Goal: Register for event/course

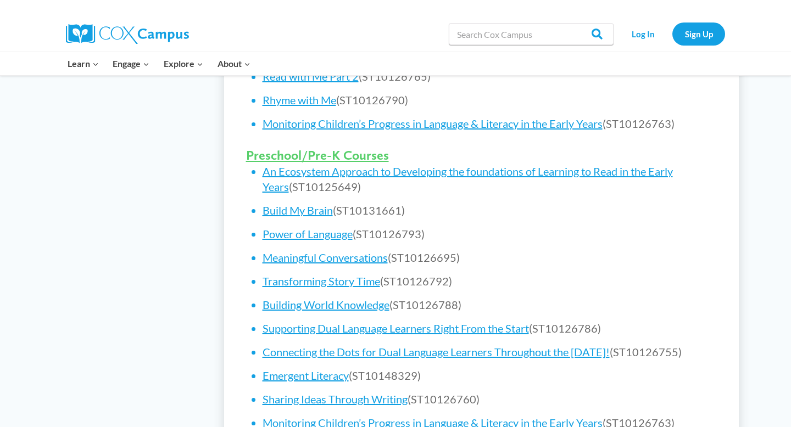
scroll to position [643, 0]
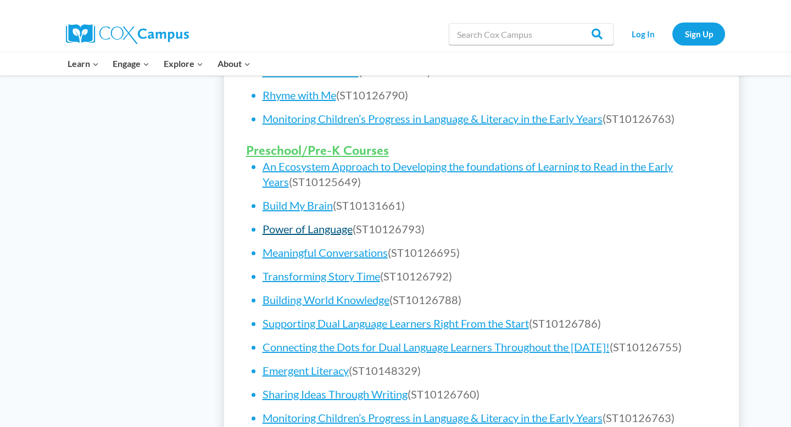
click at [293, 230] on link "Power of Language" at bounding box center [308, 228] width 90 height 13
click at [268, 231] on link "Power of Language" at bounding box center [308, 228] width 90 height 13
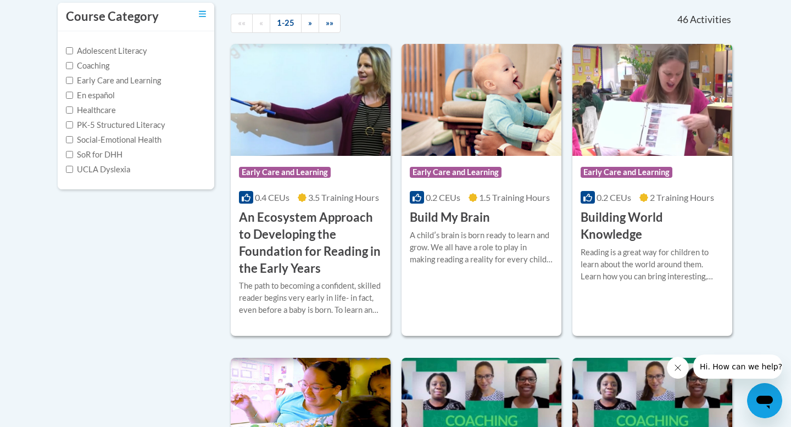
scroll to position [299, 0]
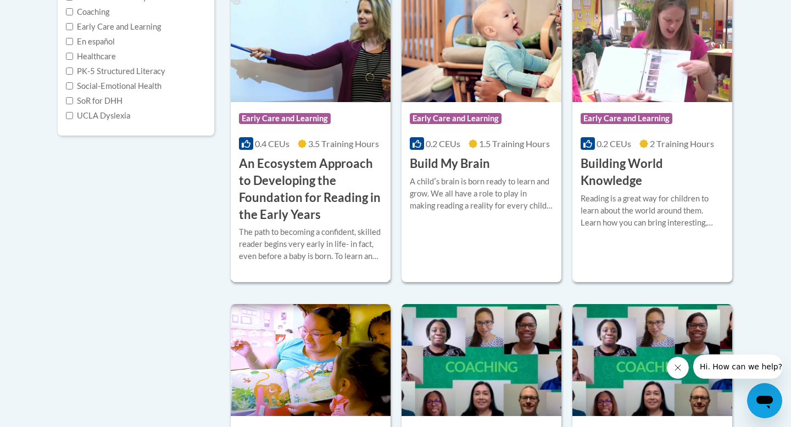
click at [272, 180] on h3 "An Ecosystem Approach to Developing the Foundation for Reading in the Early Yea…" at bounding box center [310, 189] width 143 height 68
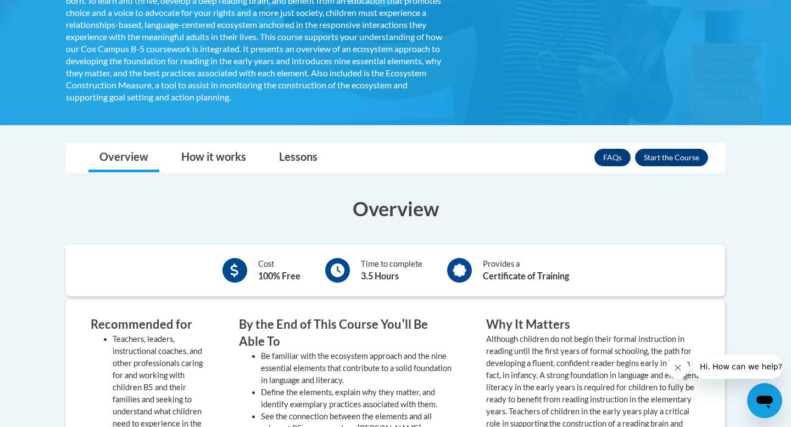
scroll to position [132, 0]
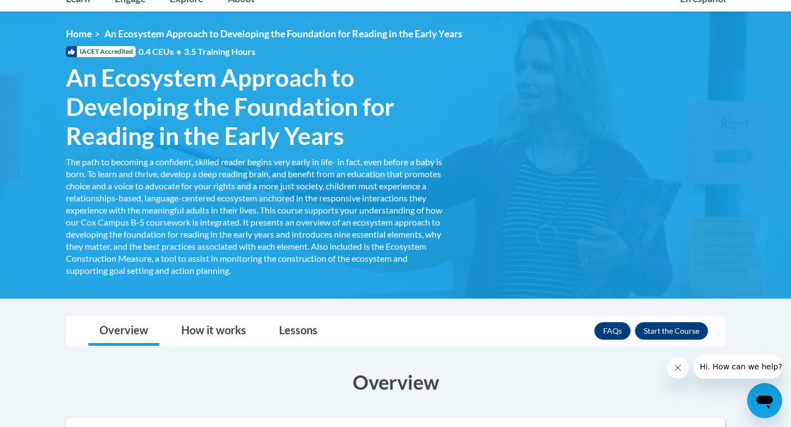
click at [670, 321] on div "FAQs Enroll" at bounding box center [651, 331] width 114 height 29
click at [670, 323] on button "Enroll" at bounding box center [671, 331] width 73 height 18
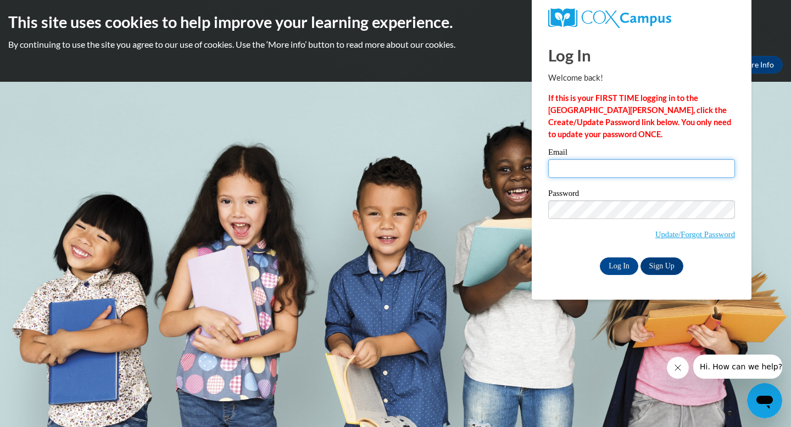
click at [631, 172] on input "Email" at bounding box center [641, 168] width 187 height 19
click at [652, 268] on link "Sign Up" at bounding box center [661, 267] width 43 height 18
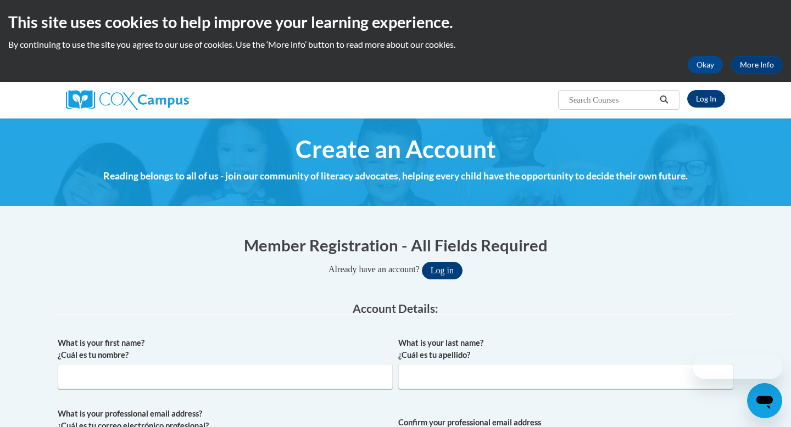
scroll to position [118, 0]
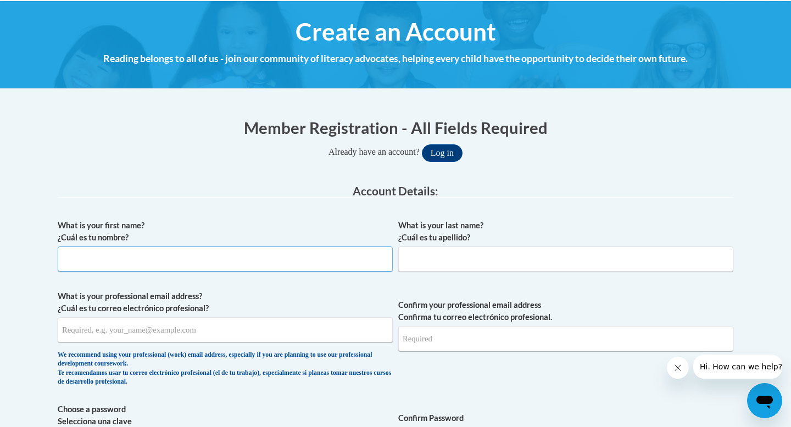
click at [265, 254] on input "What is your first name? ¿Cuál es tu nombre?" at bounding box center [225, 259] width 335 height 25
type input "[PERSON_NAME]"
type input "Crisp"
click at [69, 259] on input "kenyatta" at bounding box center [225, 259] width 335 height 25
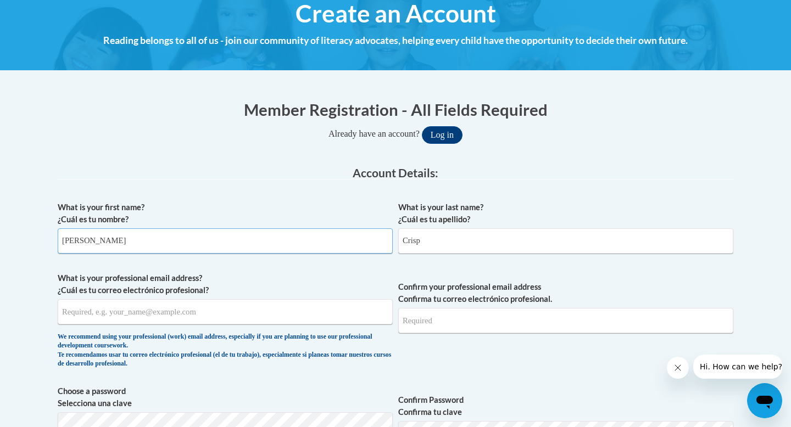
scroll to position [136, 0]
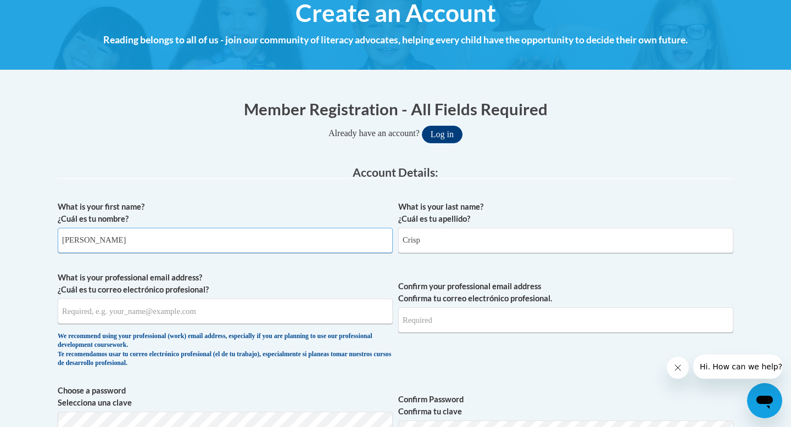
type input "Kenyatta"
click at [105, 304] on input "What is your professional email address? ¿Cuál es tu correo electrónico profesi…" at bounding box center [225, 311] width 335 height 25
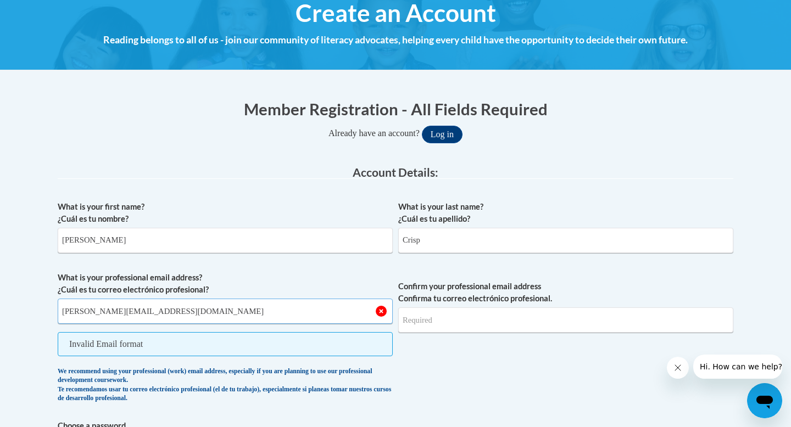
type input "kenyatta.crisp@clevelandmetroschools.org"
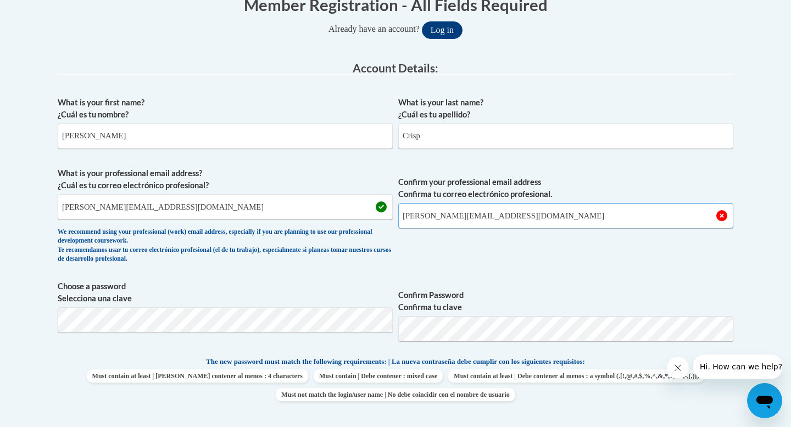
scroll to position [244, 0]
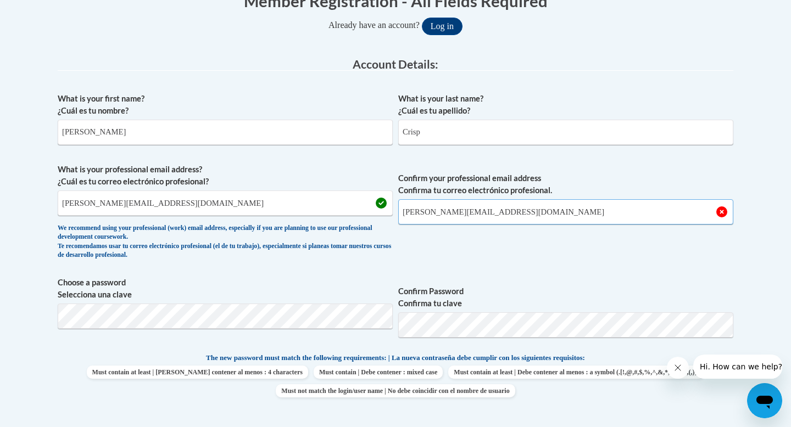
type input "kenyatta.crisp@clevelandmetroschools.org"
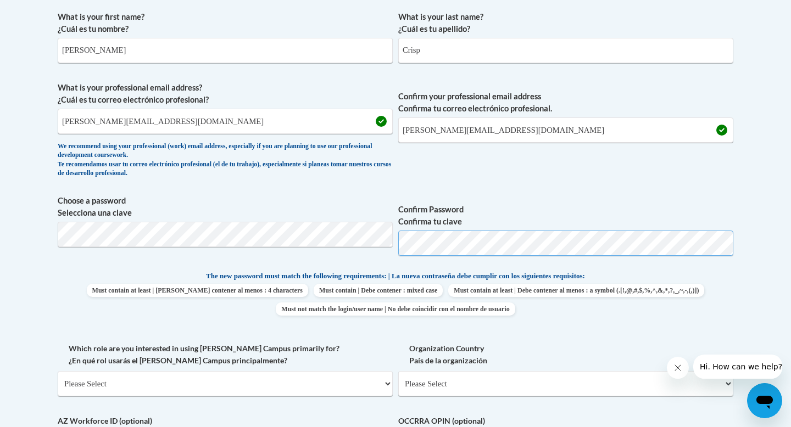
scroll to position [332, 0]
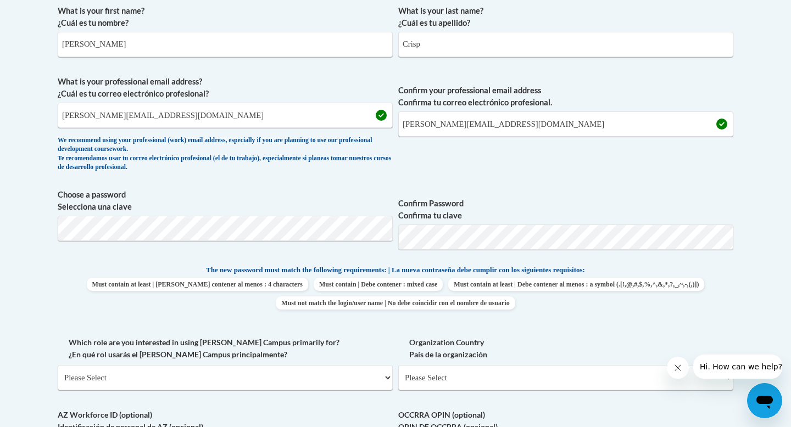
click at [545, 216] on label "Confirm Password Confirma tu clave" at bounding box center [565, 210] width 335 height 24
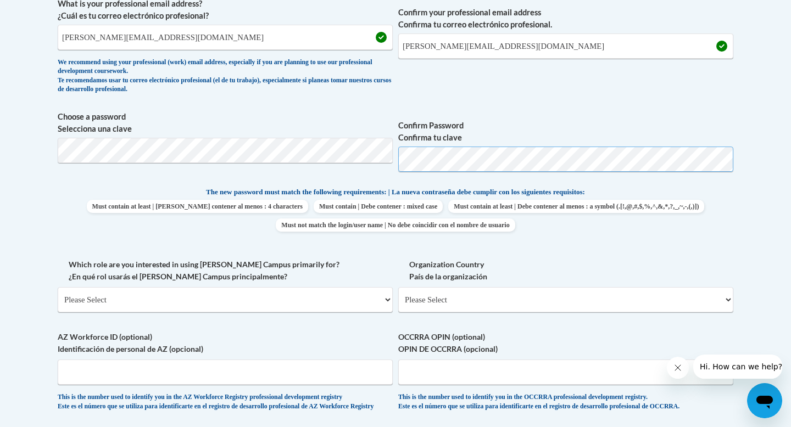
scroll to position [412, 0]
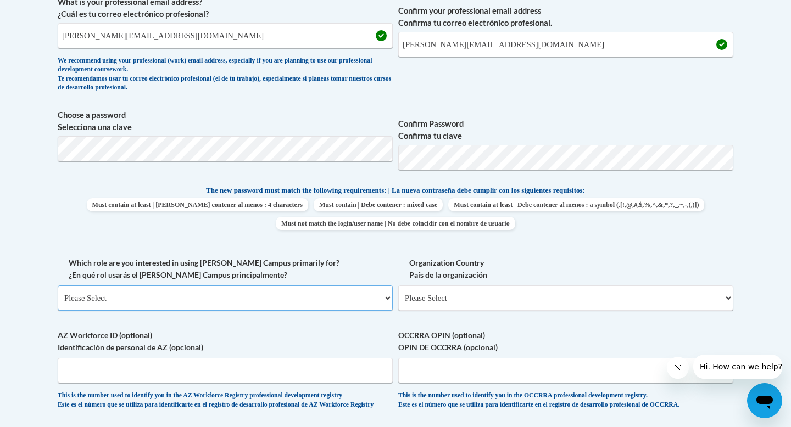
click at [319, 302] on select "Please Select College/University | Colegio/Universidad Community/Nonprofit Part…" at bounding box center [225, 298] width 335 height 25
click at [311, 293] on select "Please Select College/University | Colegio/Universidad Community/Nonprofit Part…" at bounding box center [225, 298] width 335 height 25
select select "fbf2d438-af2f-41f8-98f1-81c410e29de3"
click at [58, 286] on select "Please Select College/University | Colegio/Universidad Community/Nonprofit Part…" at bounding box center [225, 298] width 335 height 25
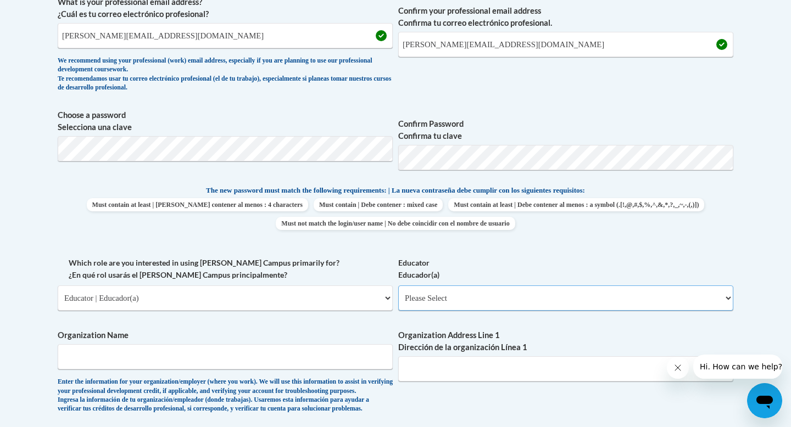
click at [437, 306] on select "Please Select Early Learning/Daycare Teacher/Family Home Care Provider | Maestr…" at bounding box center [565, 298] width 335 height 25
select select "11a86997-7122-4e2e-80c7-11975180ece4"
click at [398, 286] on select "Please Select Early Learning/Daycare Teacher/Family Home Care Provider | Maestr…" at bounding box center [565, 298] width 335 height 25
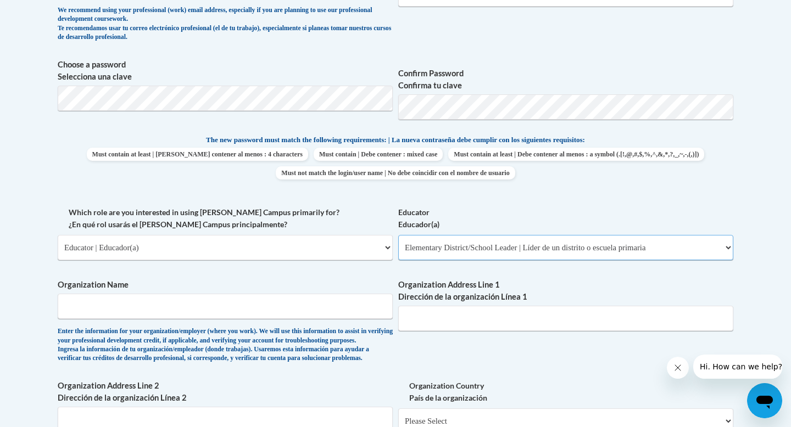
scroll to position [465, 0]
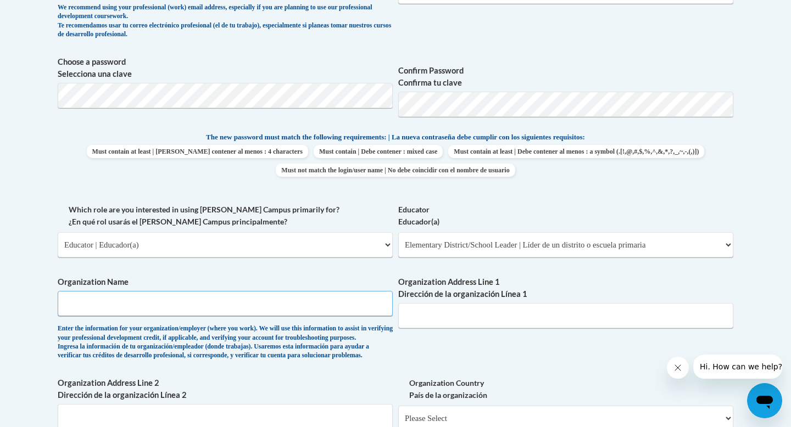
click at [283, 298] on input "Organization Name" at bounding box center [225, 303] width 335 height 25
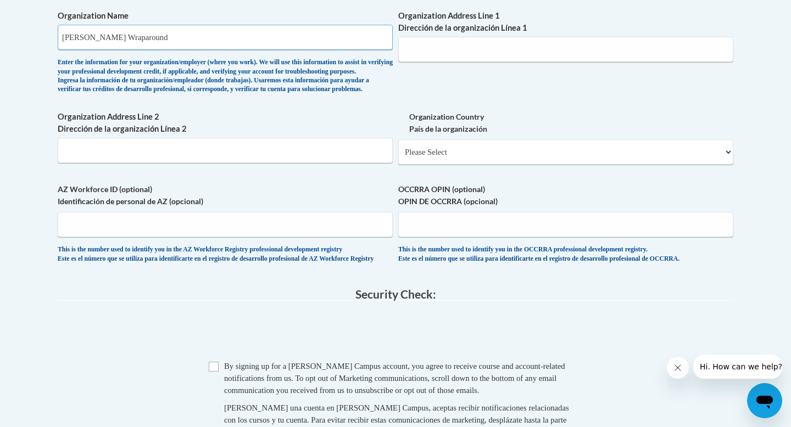
scroll to position [734, 0]
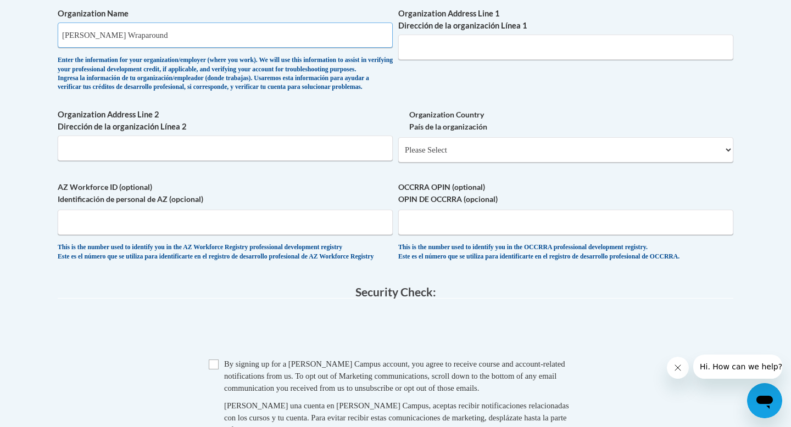
type input "Harvey Rice Wraparound"
click at [214, 370] on input "Checkbox" at bounding box center [214, 365] width 10 height 10
checkbox input "true"
click at [427, 253] on span "OCCRRA OPIN (optional) OPIN DE OCCRRA (opcional) This is the number used to ide…" at bounding box center [565, 221] width 335 height 80
click at [425, 235] on input "OCCRRA OPIN (optional) OPIN DE OCCRRA (opcional)" at bounding box center [565, 222] width 335 height 25
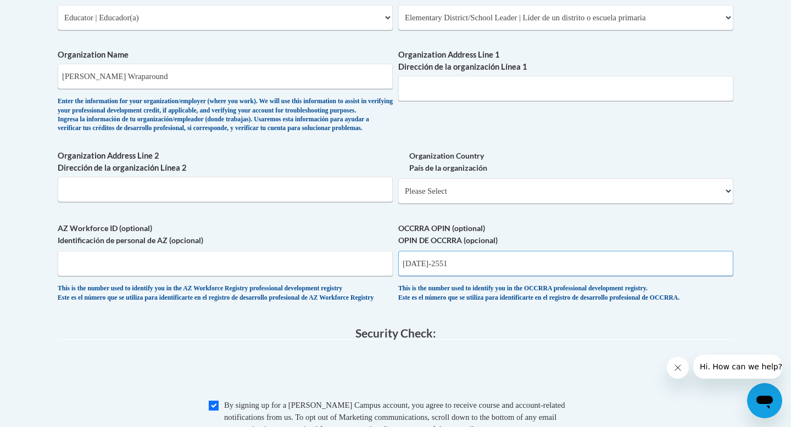
scroll to position [684, 0]
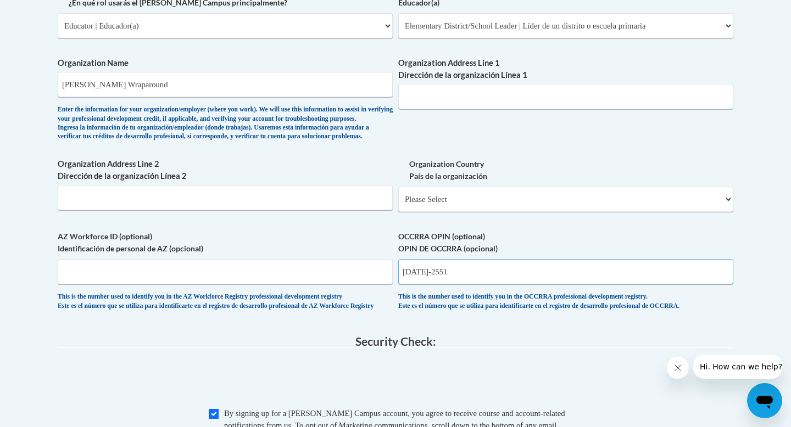
type input "1122-2551"
click at [458, 90] on input "Organization Address Line 1 Dirección de la organización Línea 1" at bounding box center [565, 96] width 335 height 25
click at [428, 98] on input "Organization Address Line 1 Dirección de la organización Línea 1" at bounding box center [565, 96] width 335 height 25
paste input "2730 E 116th St, Cleveland, OH 44120"
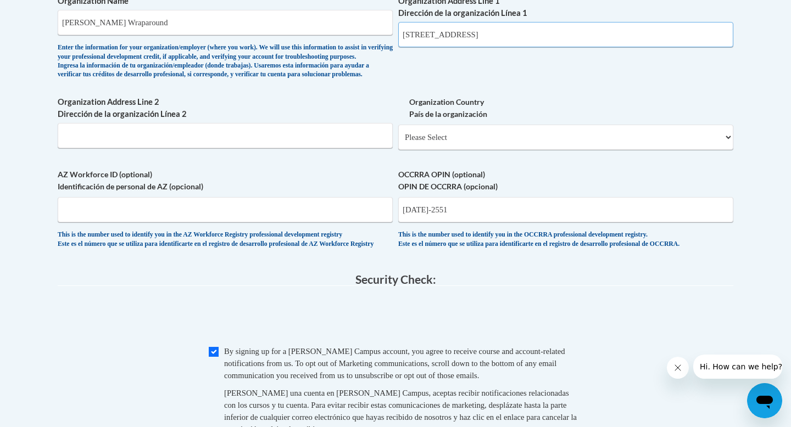
scroll to position [810, 0]
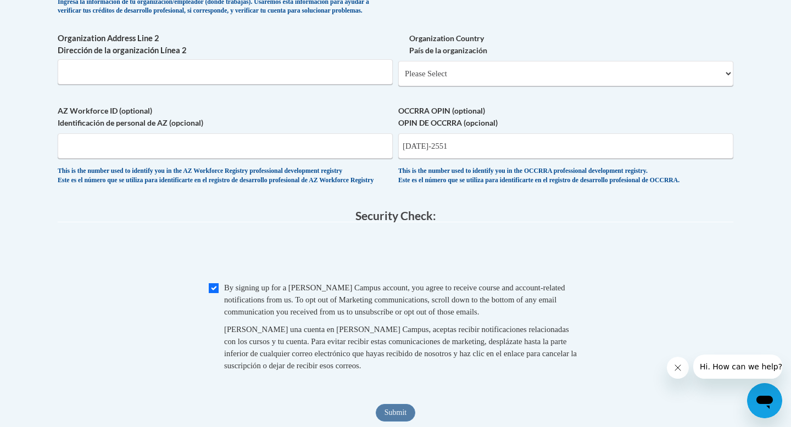
type input "2730 E 116th St, Cleveland, OH 44120"
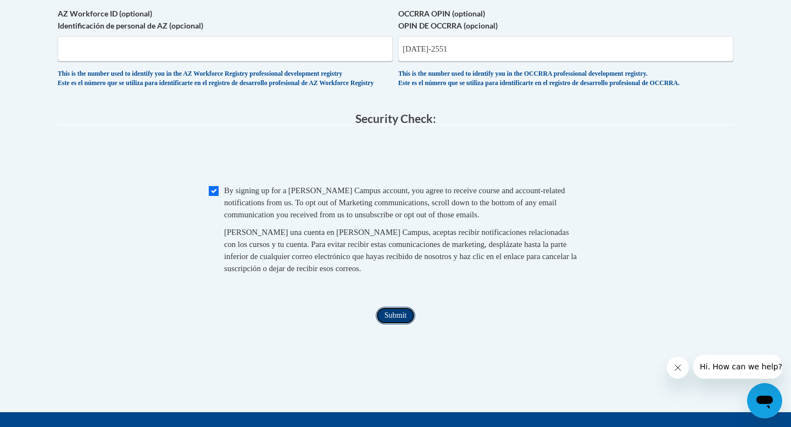
click at [385, 325] on input "Submit" at bounding box center [396, 316] width 40 height 18
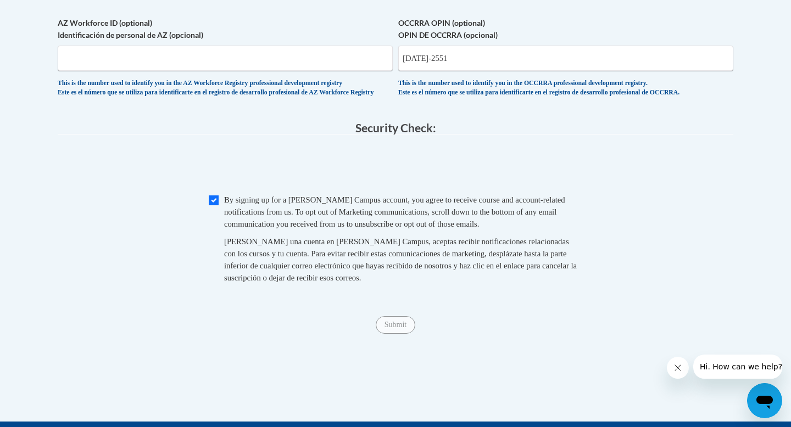
scroll to position [701, 0]
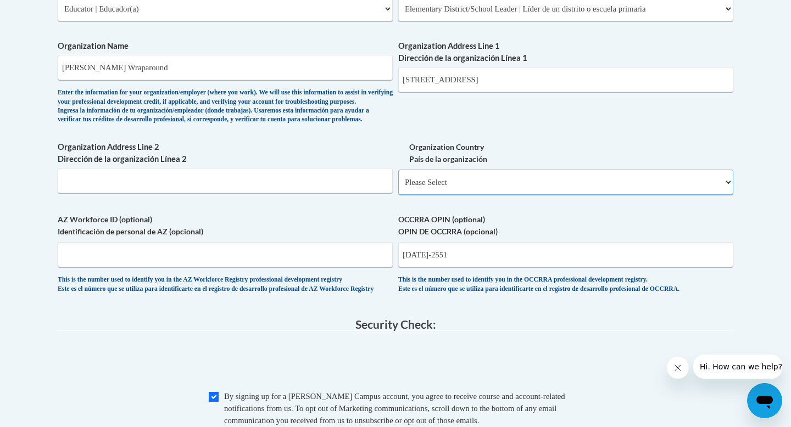
click at [425, 195] on select "Please Select United States | Estados Unidos Outside of the United States | Fue…" at bounding box center [565, 182] width 335 height 25
click at [288, 267] on input "AZ Workforce ID (optional) Identificación de personal de AZ (opcional)" at bounding box center [225, 254] width 335 height 25
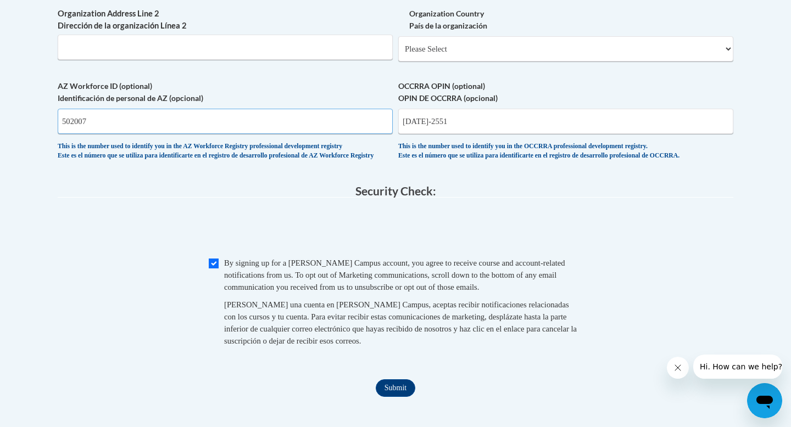
scroll to position [861, 0]
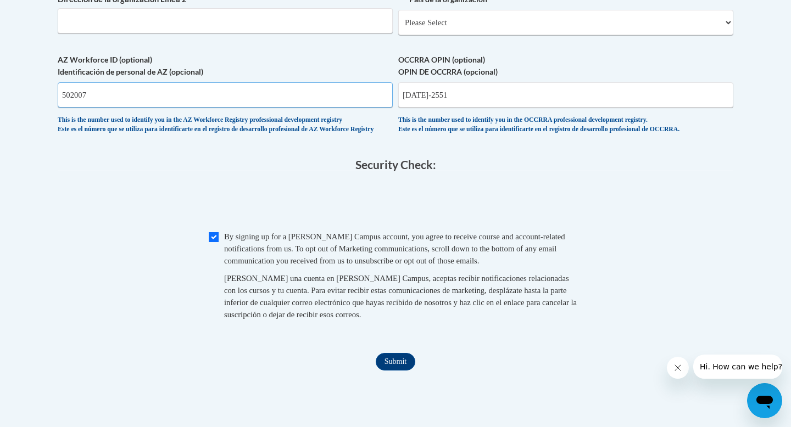
type input "502007"
click at [412, 371] on div "Submit Submit" at bounding box center [396, 362] width 676 height 18
click at [401, 371] on input "Submit" at bounding box center [396, 362] width 40 height 18
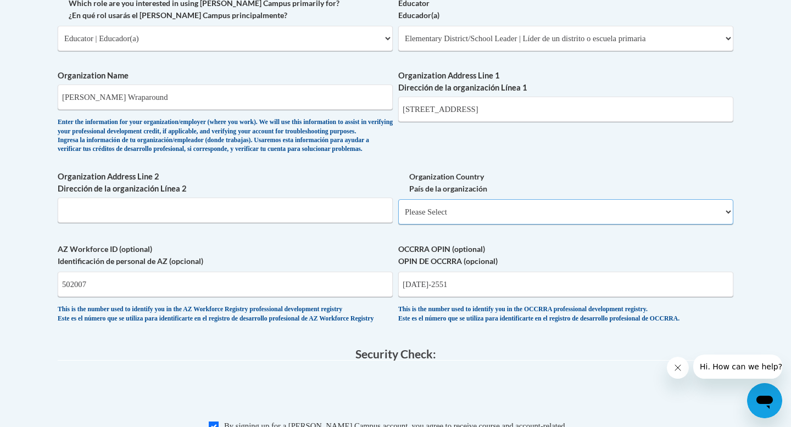
scroll to position [650, 0]
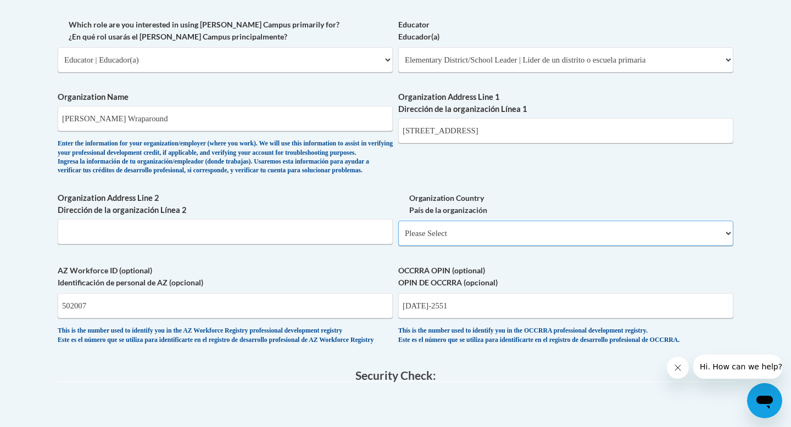
click at [437, 246] on select "Please Select United States | Estados Unidos Outside of the United States | Fue…" at bounding box center [565, 233] width 335 height 25
select select "ad49bcad-a171-4b2e-b99c-48b446064914"
click at [398, 238] on select "Please Select United States | Estados Unidos Outside of the United States | Fue…" at bounding box center [565, 233] width 335 height 25
select select
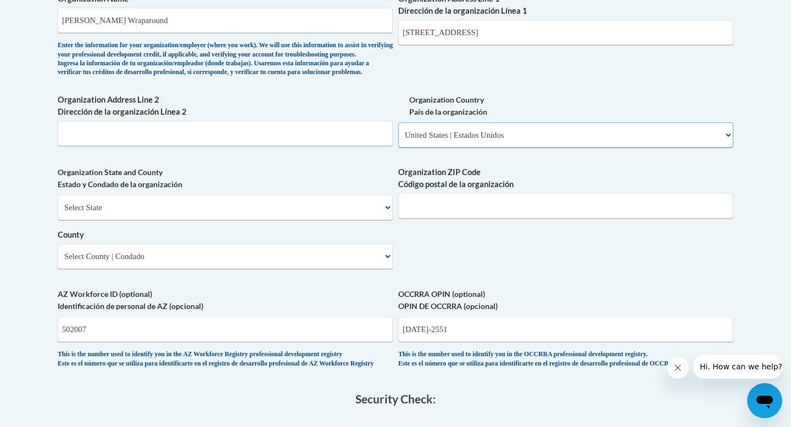
scroll to position [760, 0]
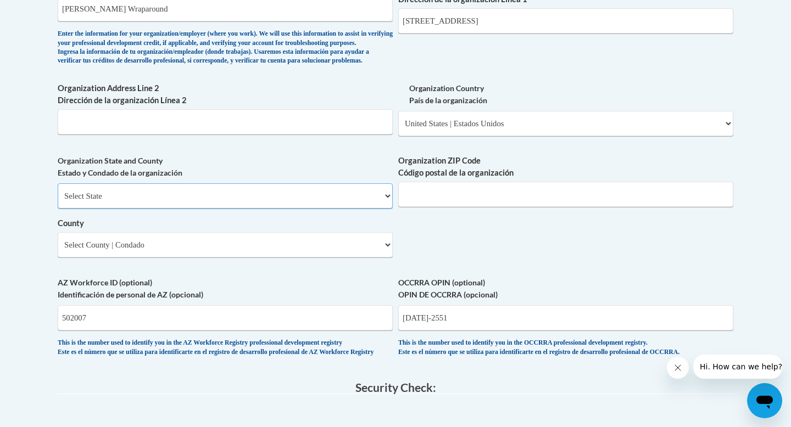
click at [370, 209] on select "Select State Alabama Alaska Arizona Arkansas California Colorado Connecticut De…" at bounding box center [225, 195] width 335 height 25
select select "Ohio"
click at [58, 201] on select "Select State Alabama Alaska Arizona Arkansas California Colorado Connecticut De…" at bounding box center [225, 195] width 335 height 25
click at [377, 258] on select "County" at bounding box center [225, 244] width 335 height 25
click at [385, 258] on select "County" at bounding box center [225, 244] width 335 height 25
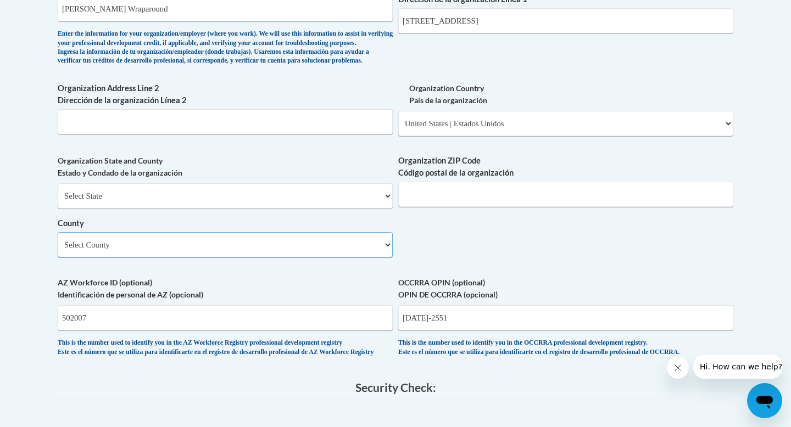
click at [386, 258] on select "Select County Adams Allen Ashland Ashtabula Athens Auglaize Belmont Brown Butle…" at bounding box center [225, 244] width 335 height 25
select select "Cuyahoga"
click at [58, 250] on select "Select County Adams Allen Ashland Ashtabula Athens Auglaize Belmont Brown Butle…" at bounding box center [225, 244] width 335 height 25
click at [447, 207] on input "Organization ZIP Code Código postal de la organización" at bounding box center [565, 194] width 335 height 25
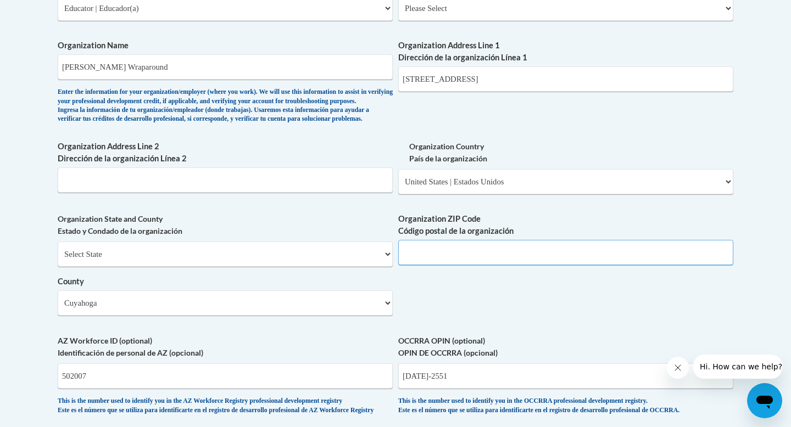
scroll to position [700, 0]
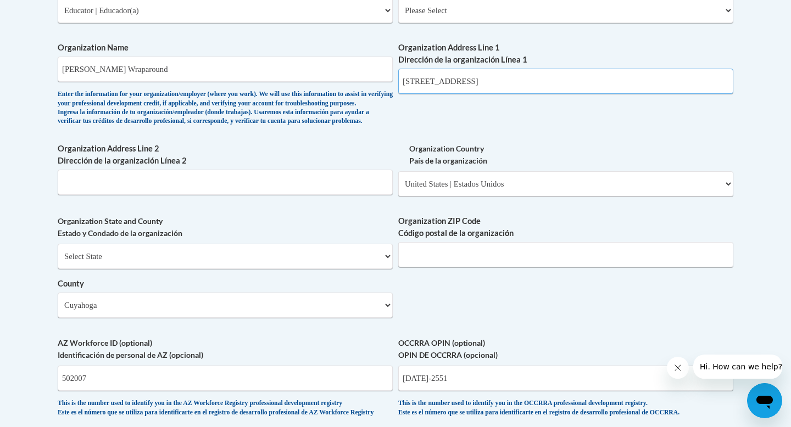
drag, startPoint x: 523, startPoint y: 79, endPoint x: 549, endPoint y: 82, distance: 26.0
click at [549, 82] on input "2730 E 116th St, Cleveland, OH 44120" at bounding box center [565, 81] width 335 height 25
type input "2730 E 116th St"
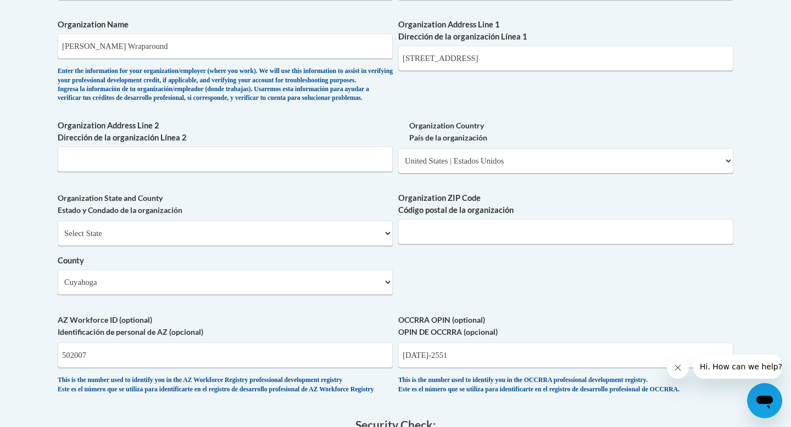
scroll to position [712, 0]
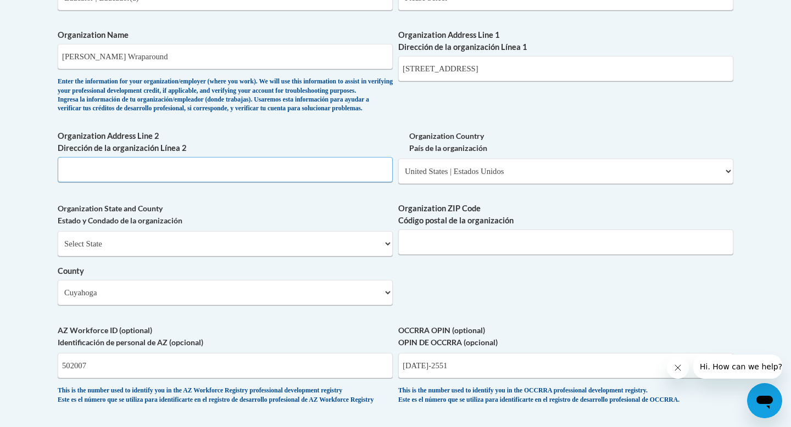
click at [256, 177] on input "Organization Address Line 2 Dirección de la organización Línea 2" at bounding box center [225, 169] width 335 height 25
type input "cleveland"
click at [420, 250] on input "Organization ZIP Code Código postal de la organización" at bounding box center [565, 242] width 335 height 25
type input "44120"
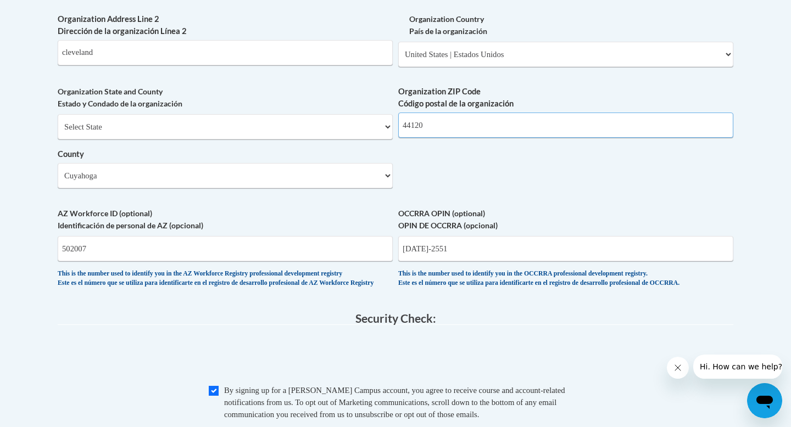
scroll to position [805, 0]
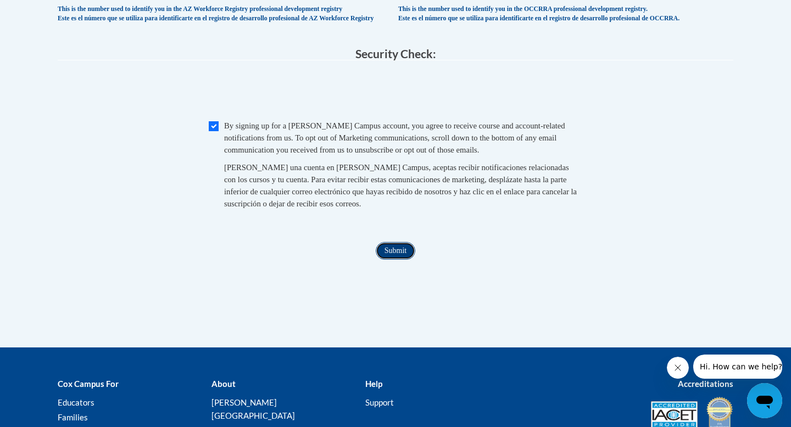
click at [383, 260] on input "Submit" at bounding box center [396, 251] width 40 height 18
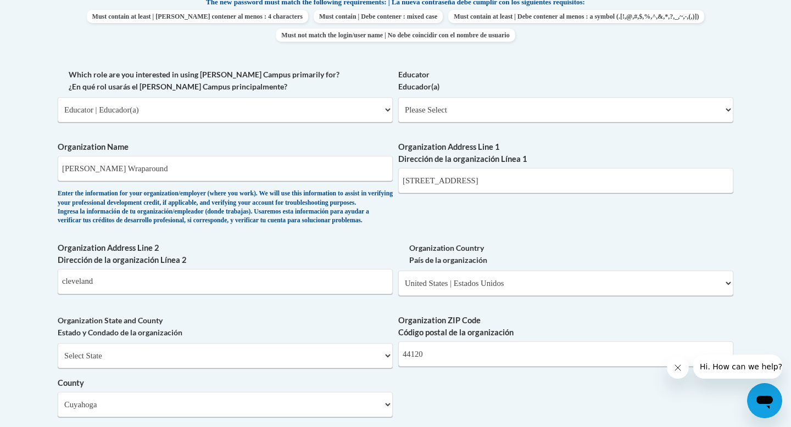
scroll to position [834, 0]
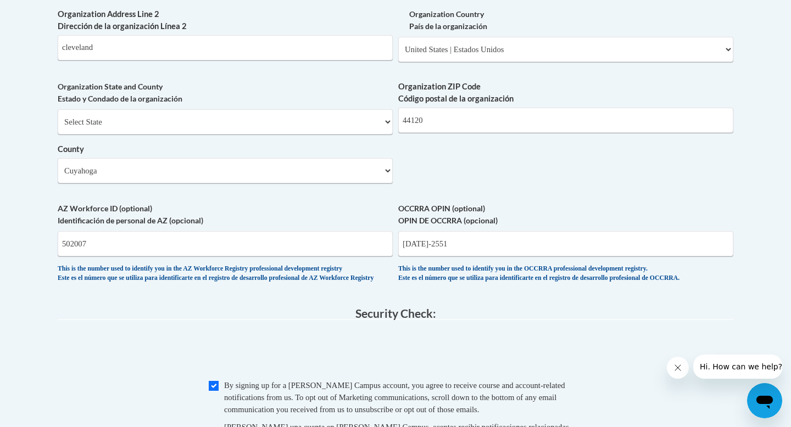
click at [310, 227] on label "AZ Workforce ID (optional) Identificación de personal de AZ (opcional)" at bounding box center [225, 215] width 335 height 24
click at [310, 236] on input "502007" at bounding box center [225, 243] width 335 height 25
click at [354, 183] on select "Select County Adams Allen Ashland Ashtabula Athens Auglaize Belmont Brown Butle…" at bounding box center [225, 170] width 335 height 25
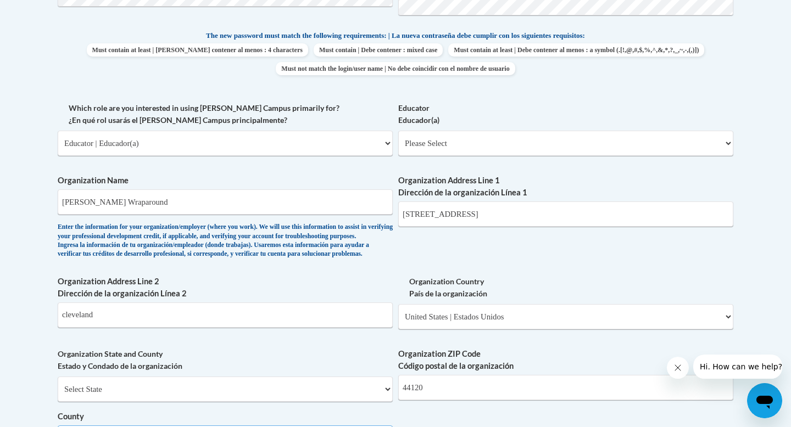
scroll to position [561, 0]
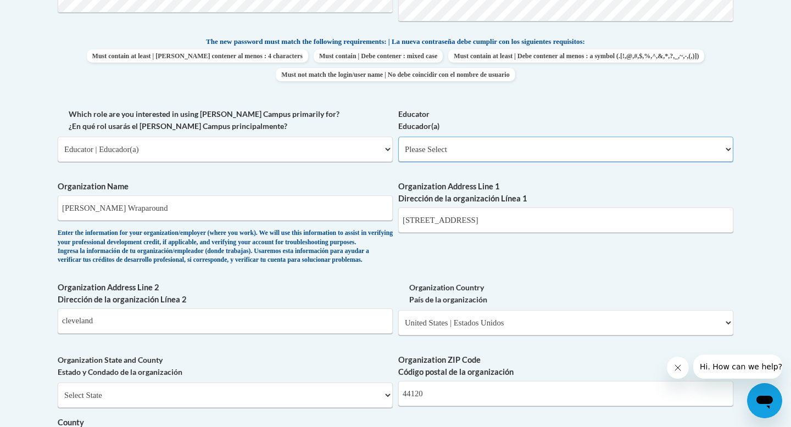
click at [472, 148] on select "Please Select Early Learning/Daycare Teacher/Family Home Care Provider | Maestr…" at bounding box center [565, 149] width 335 height 25
select select "5e2af403-4f2c-4e49-a02f-103e55d7b75b"
click at [398, 137] on select "Please Select Early Learning/Daycare Teacher/Family Home Care Provider | Maestr…" at bounding box center [565, 149] width 335 height 25
select select "null"
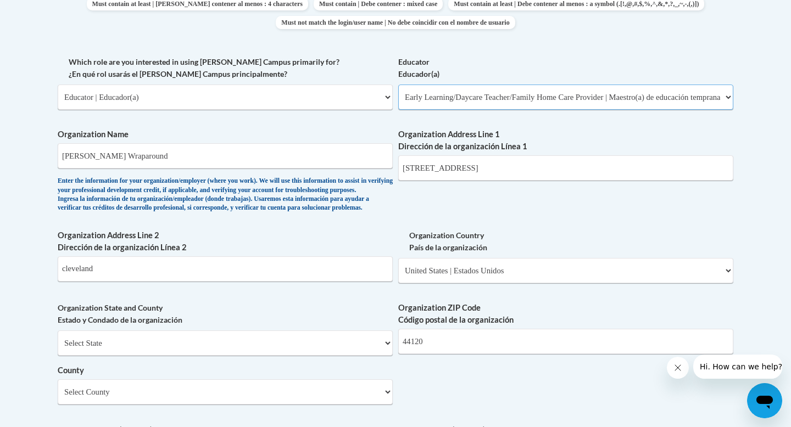
scroll to position [616, 0]
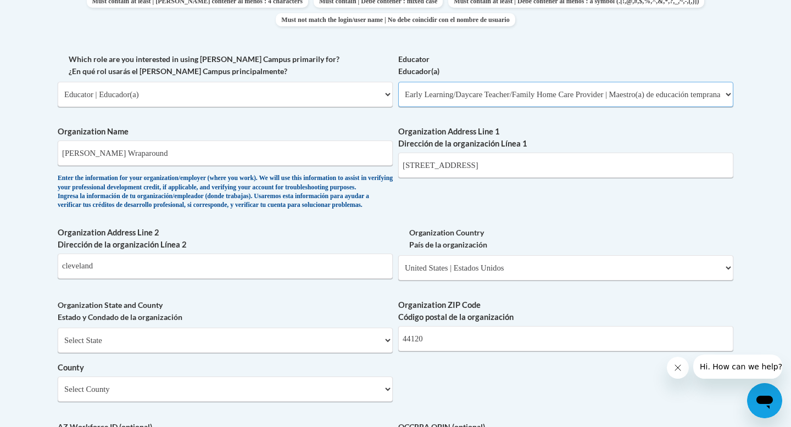
click at [457, 97] on select "Please Select Early Learning/Daycare Teacher/Family Home Care Provider | Maestr…" at bounding box center [565, 94] width 335 height 25
select select "8e40623d-54d0-45cd-9f92-5df65cd3f8cf"
click at [398, 82] on select "Please Select Early Learning/Daycare Teacher/Family Home Care Provider | Maestr…" at bounding box center [565, 94] width 335 height 25
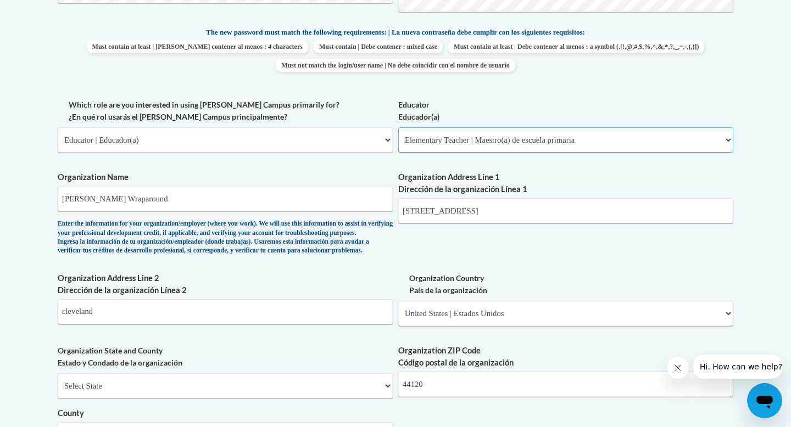
scroll to position [566, 0]
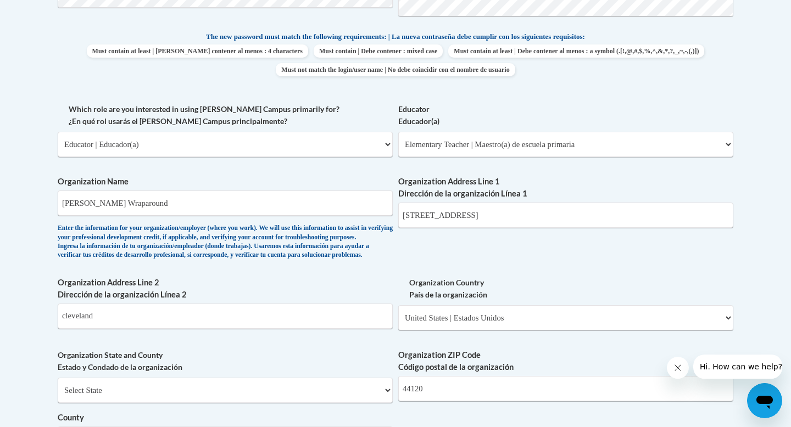
click at [344, 260] on div "Enter the information for your organization/employer (where you work). We will …" at bounding box center [225, 242] width 335 height 36
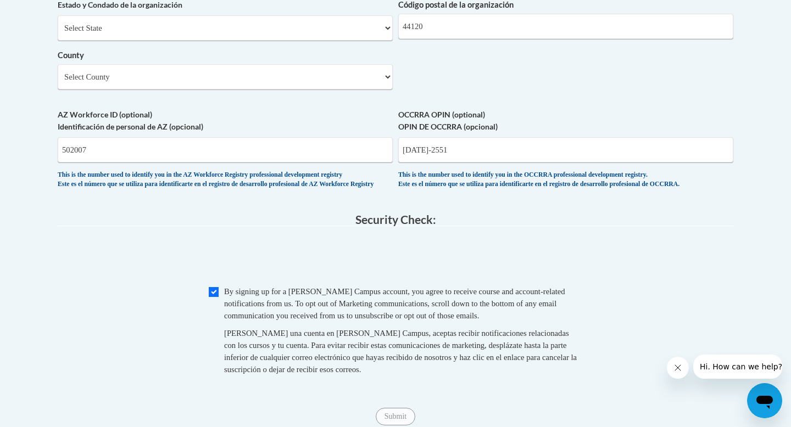
scroll to position [1072, 0]
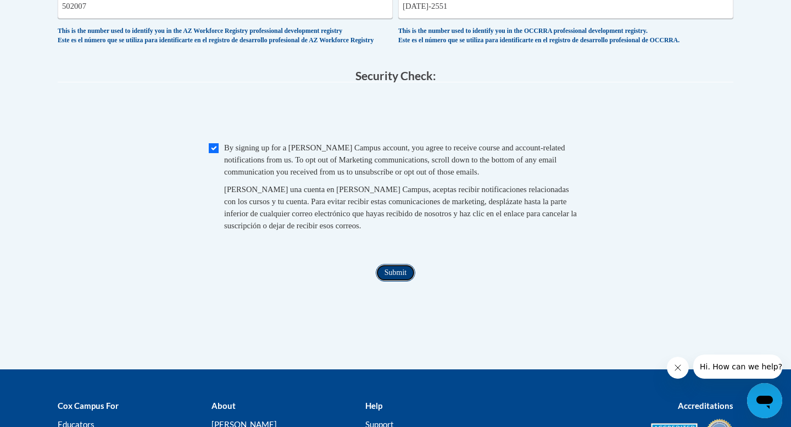
click at [388, 282] on input "Submit" at bounding box center [396, 273] width 40 height 18
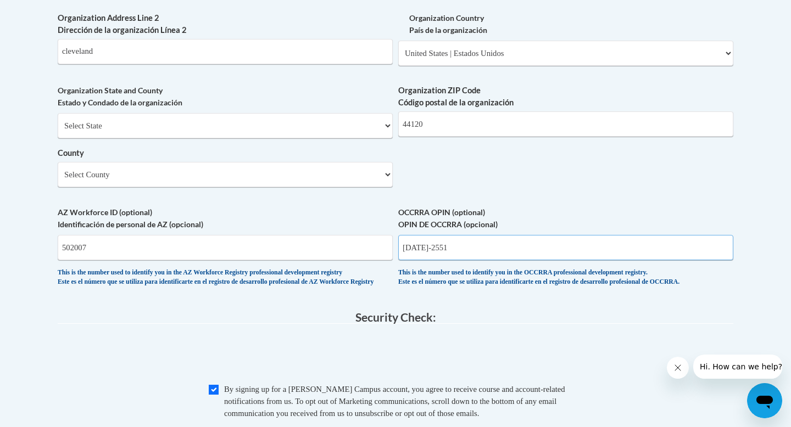
scroll to position [836, 0]
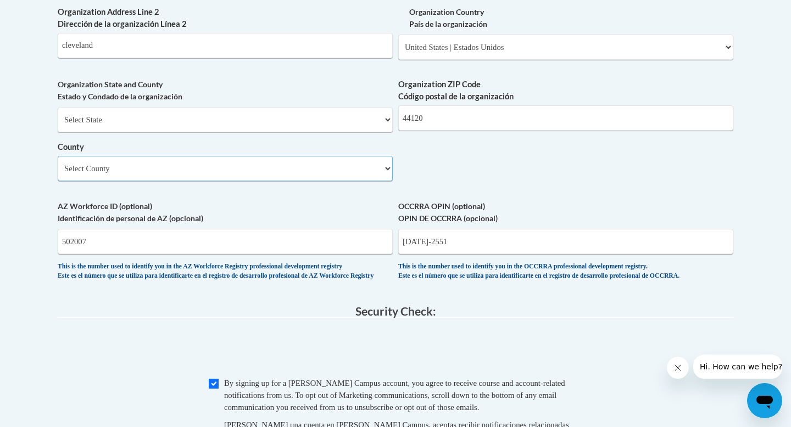
click at [195, 181] on select "Select County Adams Allen Ashland Ashtabula Athens Auglaize Belmont Brown Butle…" at bounding box center [225, 168] width 335 height 25
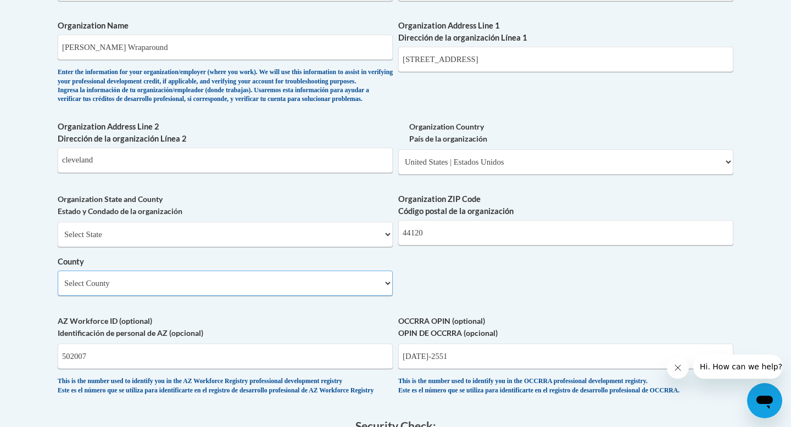
scroll to position [723, 0]
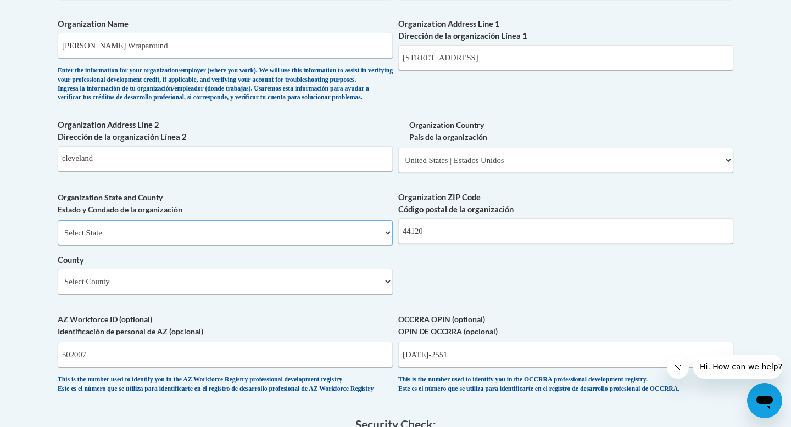
click at [167, 242] on select "Select State Alabama Alaska Arizona Arkansas California Colorado Connecticut De…" at bounding box center [225, 232] width 335 height 25
select select "Ohio"
click at [58, 238] on select "Select State Alabama Alaska Arizona Arkansas California Colorado Connecticut De…" at bounding box center [225, 232] width 335 height 25
click at [112, 294] on select "County" at bounding box center [225, 281] width 335 height 25
click at [58, 287] on select "Select County Adams Allen Ashland Ashtabula Athens Auglaize Belmont Brown Butle…" at bounding box center [225, 281] width 335 height 25
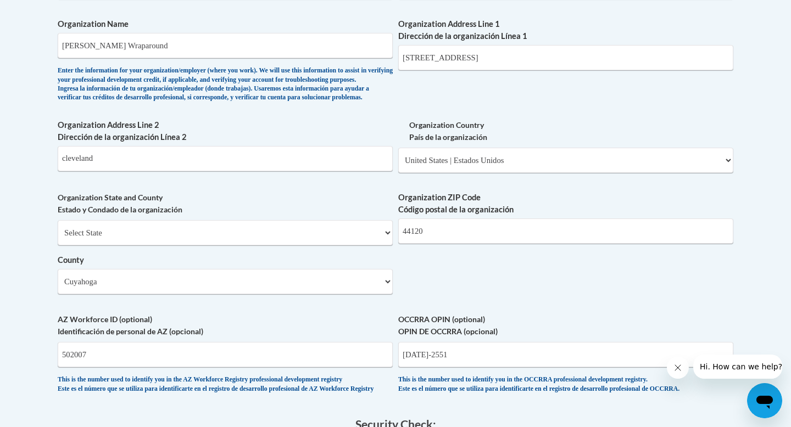
click at [460, 284] on div "What is your first name? ¿Cuál es tu nombre? Kenyatta What is your last name? ¿…" at bounding box center [396, 6] width 676 height 796
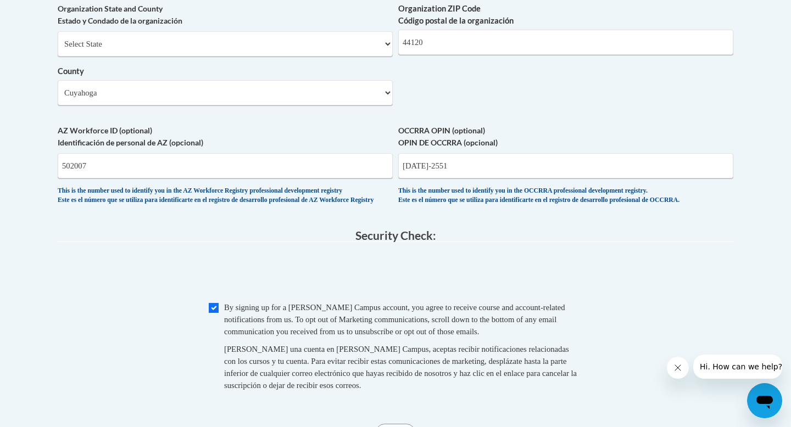
scroll to position [916, 0]
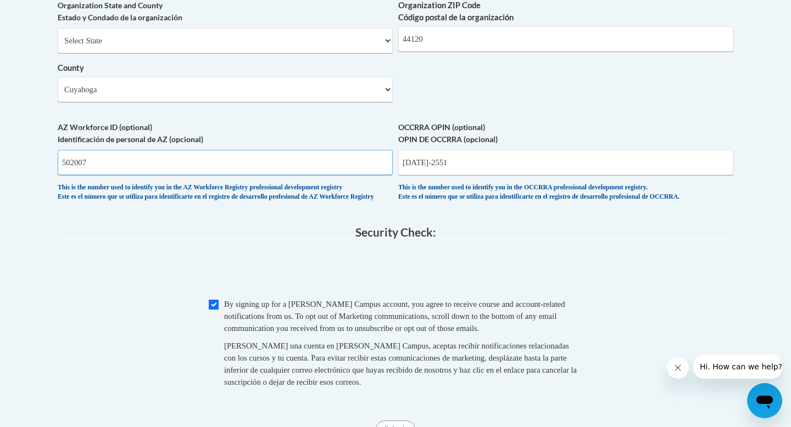
click at [368, 175] on input "502007" at bounding box center [225, 162] width 335 height 25
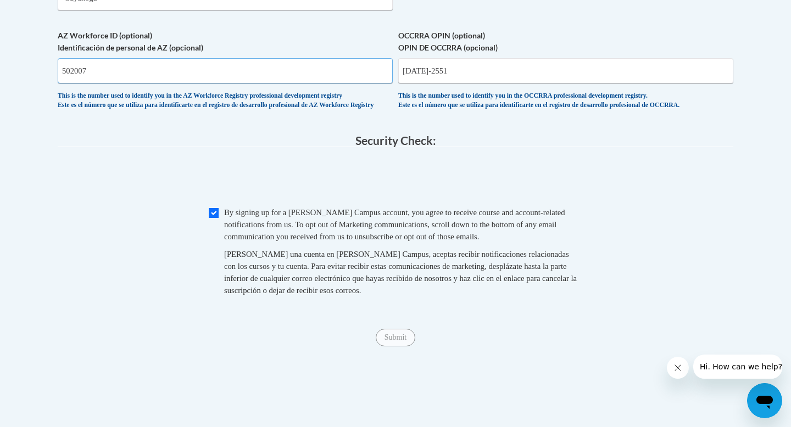
scroll to position [1051, 0]
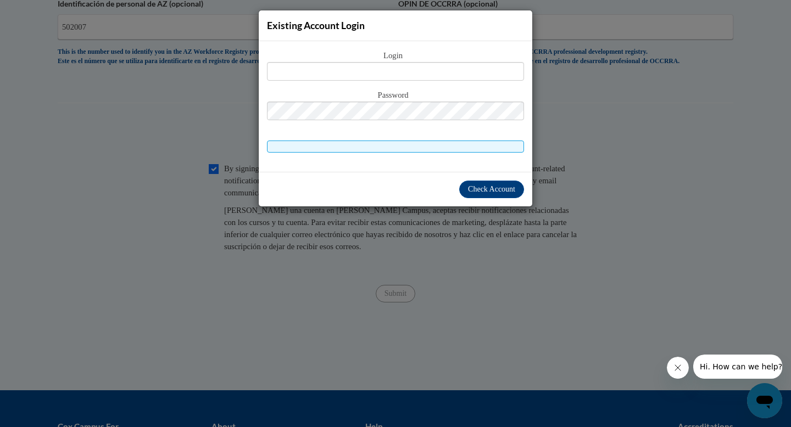
click at [217, 36] on div "Existing Account Login Login Password" at bounding box center [395, 213] width 791 height 427
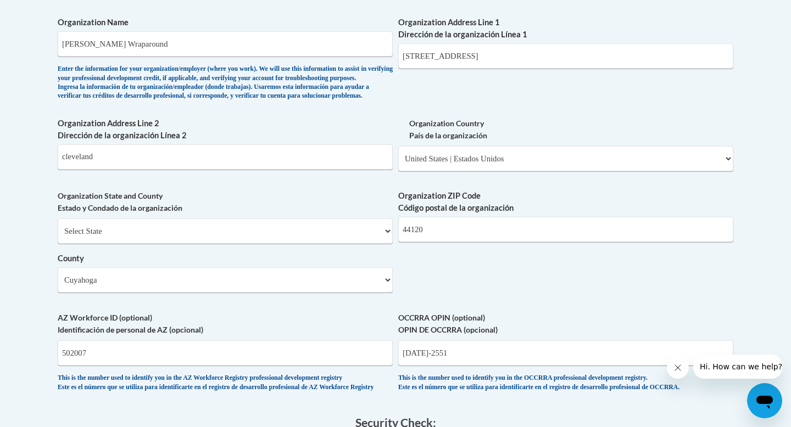
scroll to position [982, 0]
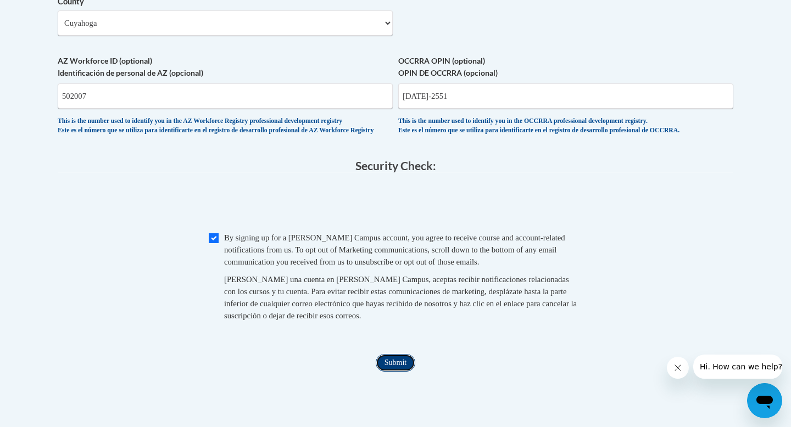
click at [380, 372] on input "Submit" at bounding box center [396, 363] width 40 height 18
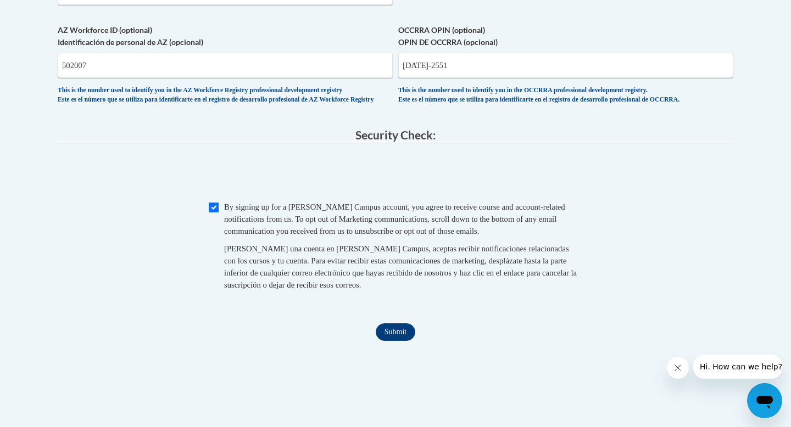
scroll to position [1223, 0]
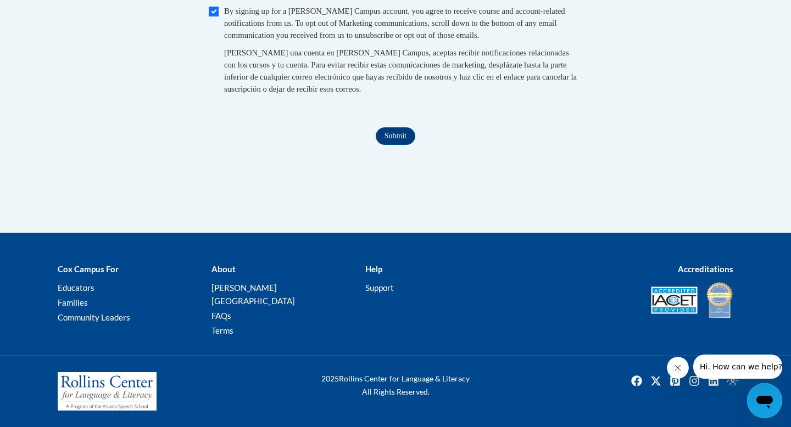
click at [383, 144] on input "Submit" at bounding box center [396, 136] width 40 height 18
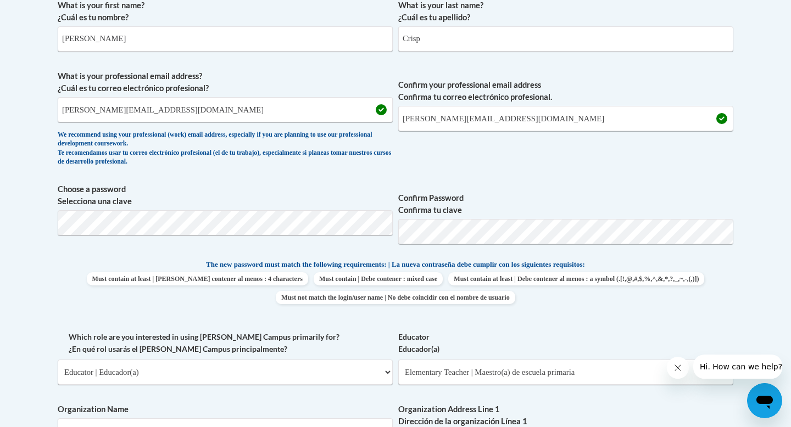
scroll to position [371, 0]
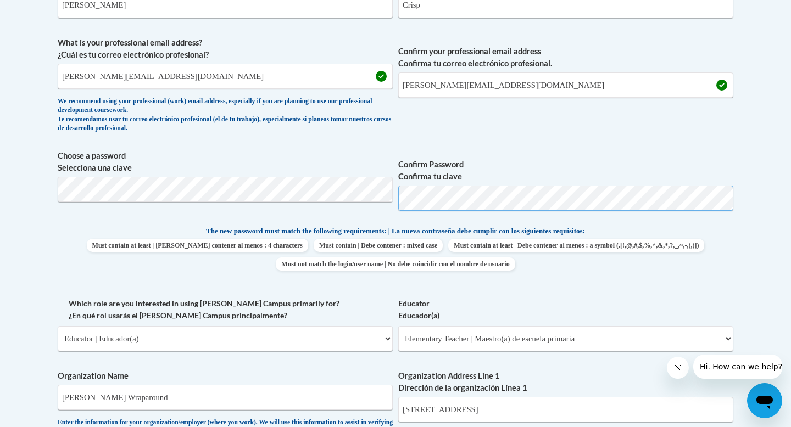
drag, startPoint x: 383, startPoint y: 144, endPoint x: 372, endPoint y: 202, distance: 59.2
click at [372, 202] on span "Choose a password Selecciona una clave Confirm Password Confirma tu clave" at bounding box center [396, 185] width 676 height 70
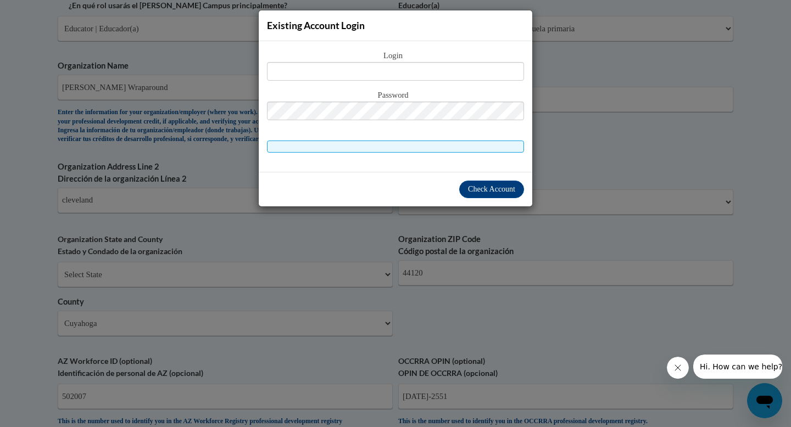
click at [489, 237] on div "Existing Account Login Login Password" at bounding box center [395, 213] width 791 height 427
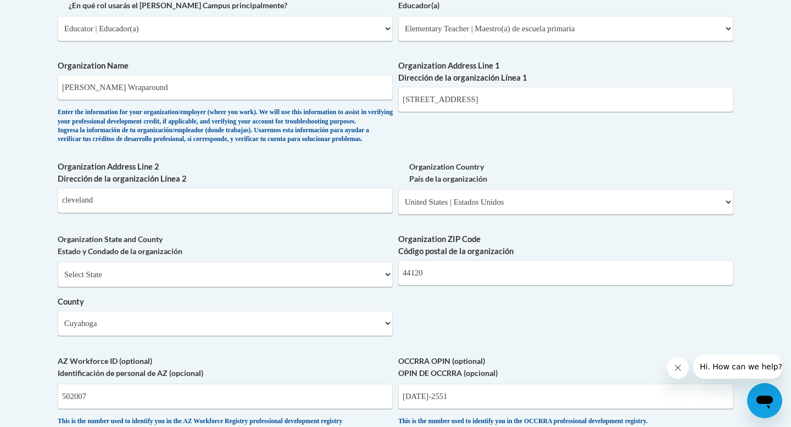
scroll to position [1188, 0]
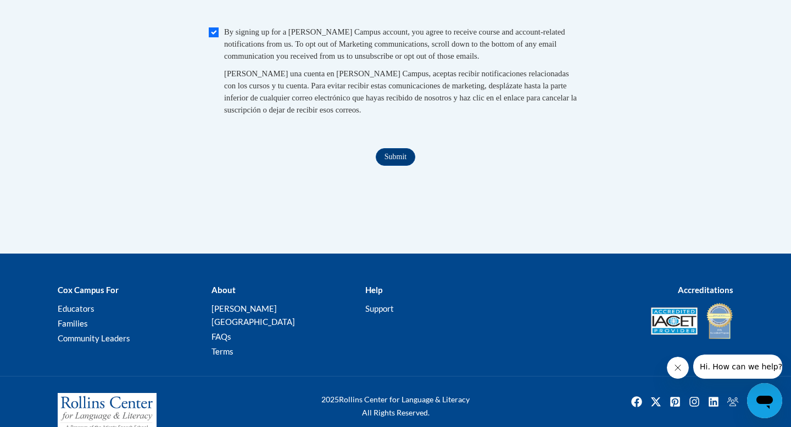
click at [385, 166] on input "Submit" at bounding box center [396, 157] width 40 height 18
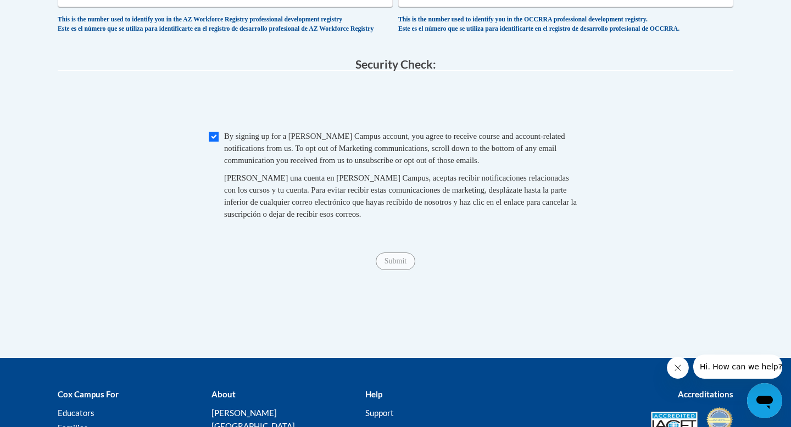
click at [498, 34] on div "This is the number used to identify you in the OCCRRA professional development …" at bounding box center [565, 24] width 335 height 18
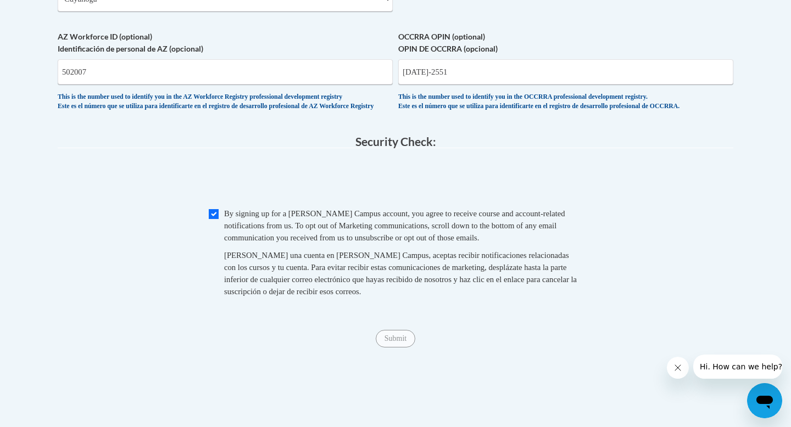
scroll to position [910, 0]
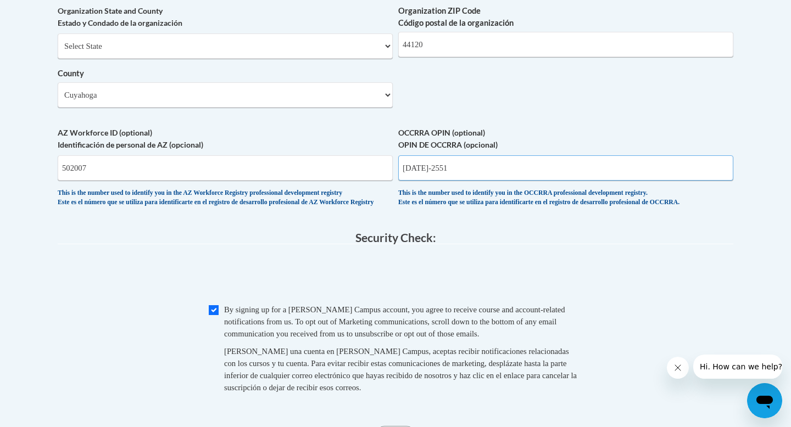
click at [421, 181] on input "1122-2551" at bounding box center [565, 167] width 335 height 25
click at [426, 181] on input "1122-2551" at bounding box center [565, 167] width 335 height 25
click at [427, 181] on input "1122-2551" at bounding box center [565, 167] width 335 height 25
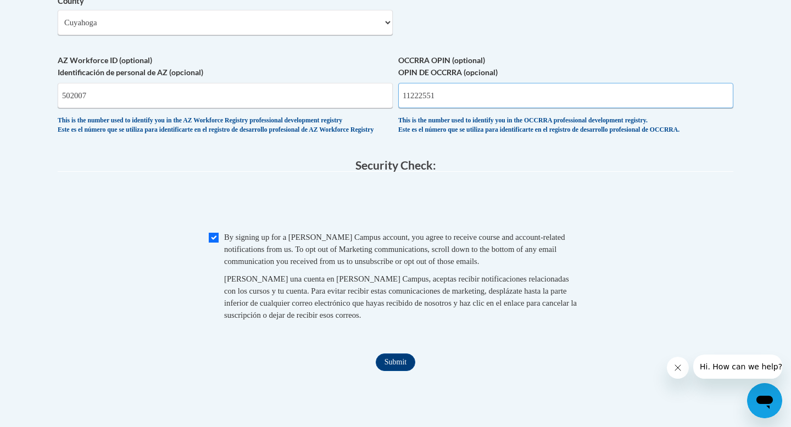
scroll to position [1035, 0]
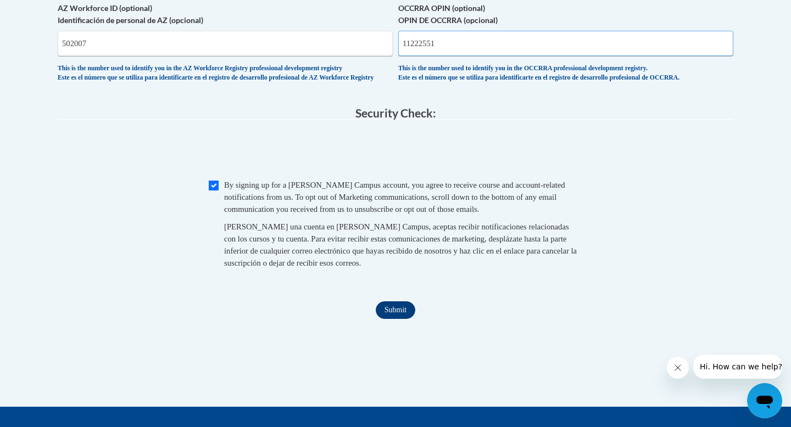
type input "11222551"
click at [397, 319] on input "Submit" at bounding box center [396, 311] width 40 height 18
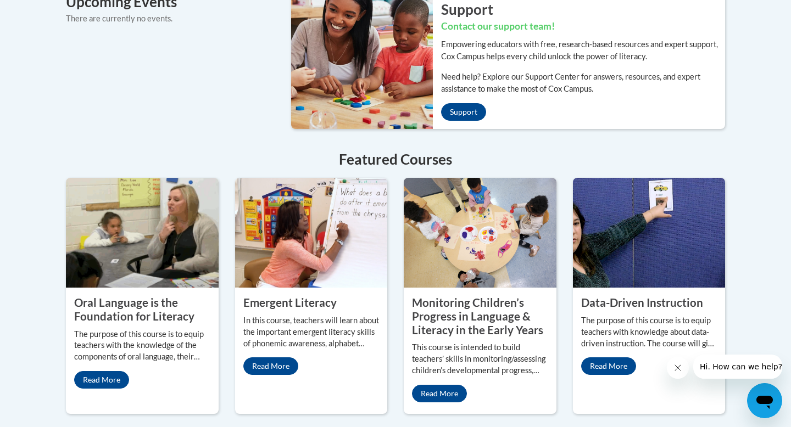
scroll to position [904, 0]
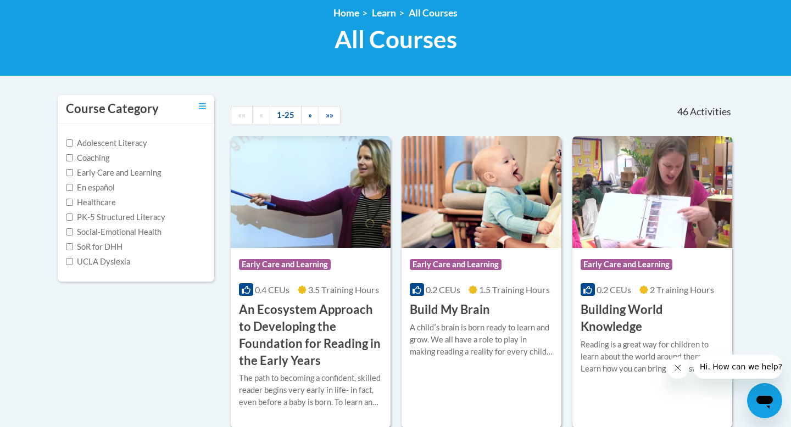
scroll to position [315, 0]
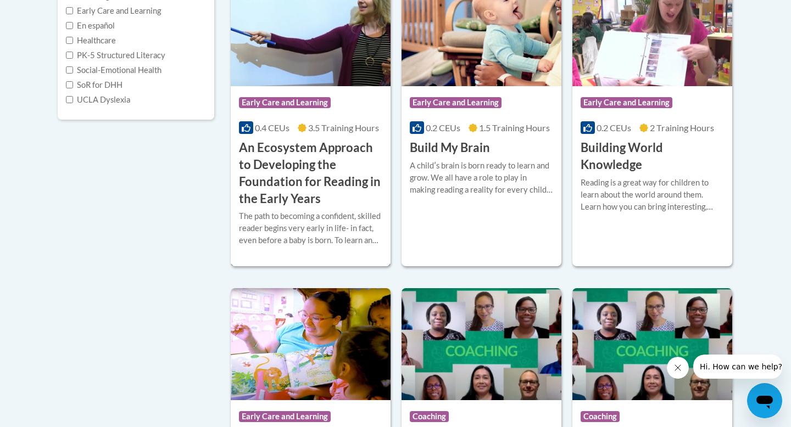
click at [272, 179] on h3 "An Ecosystem Approach to Developing the Foundation for Reading in the Early Yea…" at bounding box center [310, 174] width 143 height 68
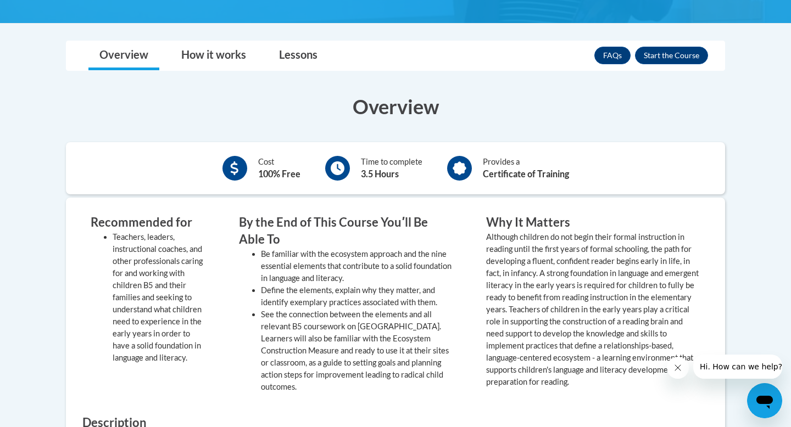
scroll to position [394, 0]
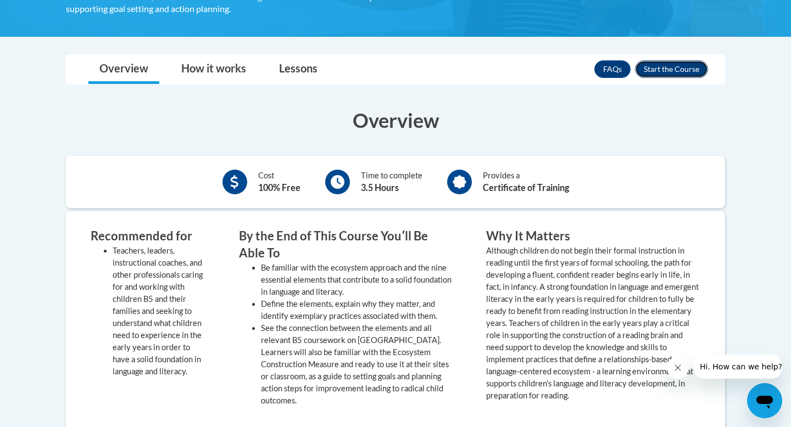
click at [670, 68] on button "Enroll" at bounding box center [671, 69] width 73 height 18
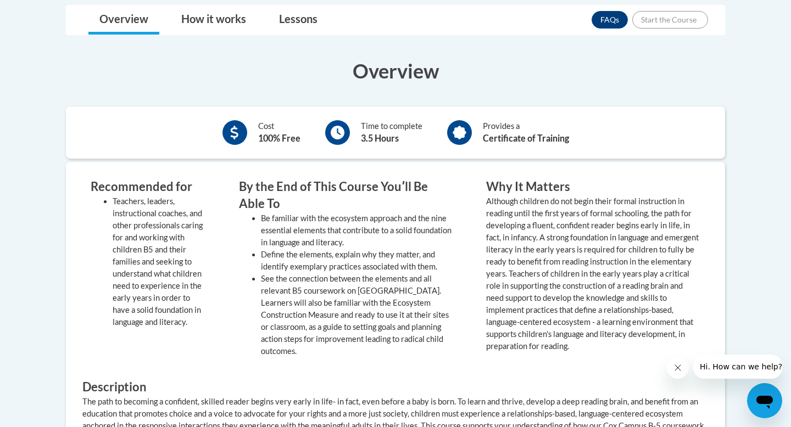
scroll to position [409, 0]
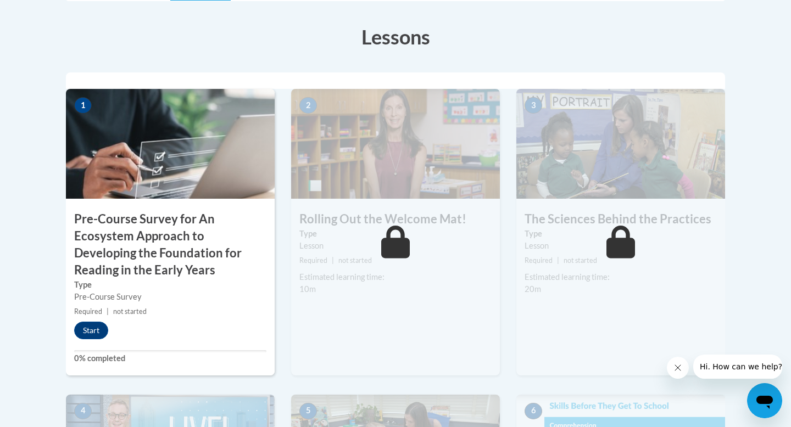
scroll to position [321, 0]
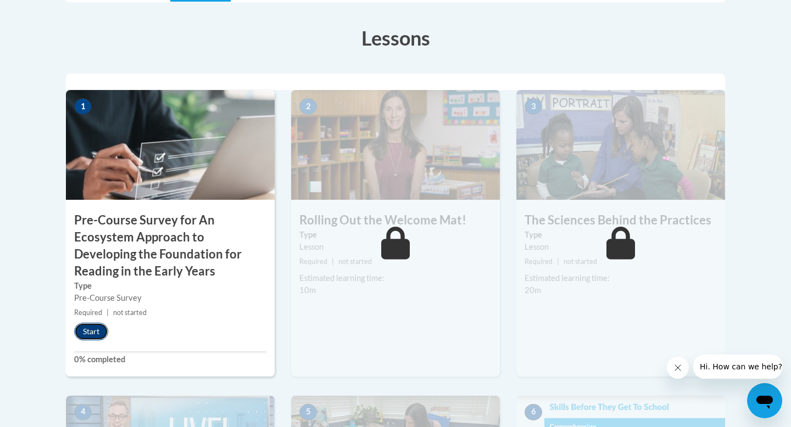
click at [91, 328] on button "Start" at bounding box center [91, 332] width 34 height 18
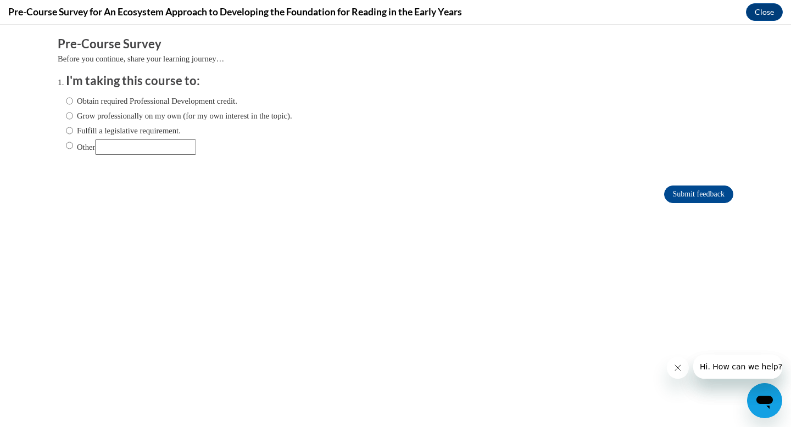
scroll to position [0, 0]
click at [68, 98] on input "Obtain required Professional Development credit." at bounding box center [69, 101] width 7 height 12
radio input "true"
click at [679, 192] on input "Submit feedback" at bounding box center [698, 195] width 69 height 18
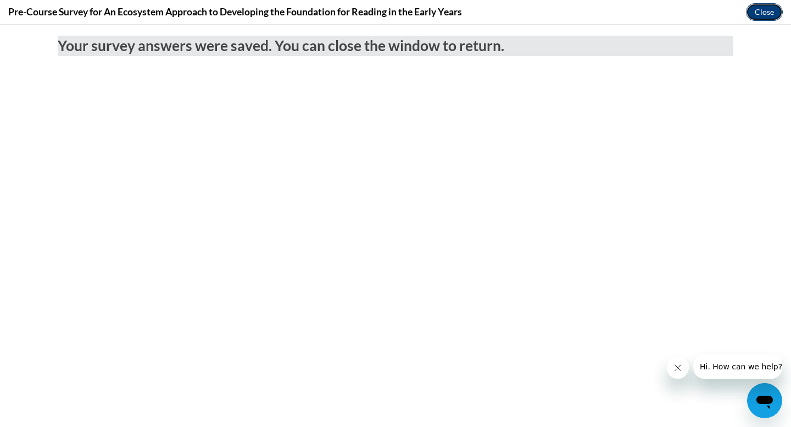
click at [762, 14] on button "Close" at bounding box center [764, 12] width 37 height 18
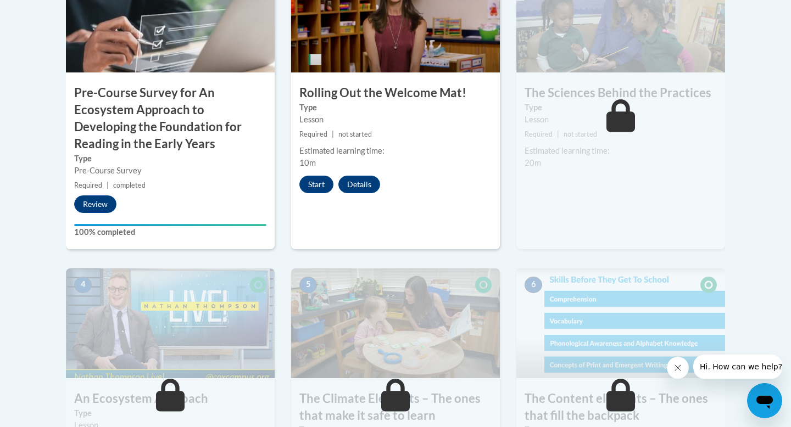
scroll to position [451, 0]
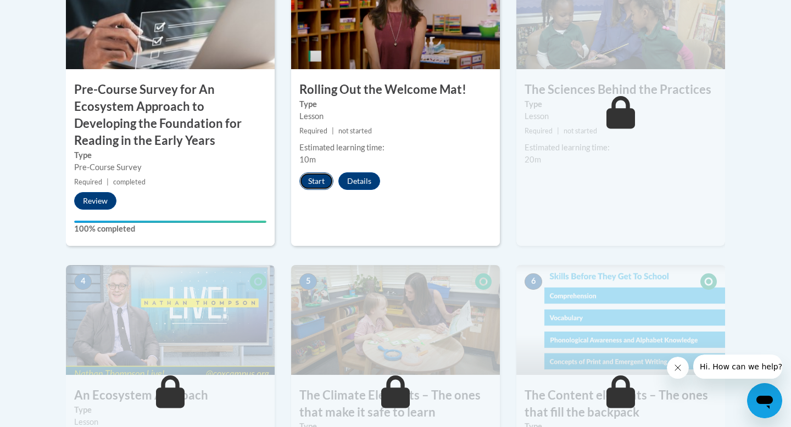
click at [323, 185] on button "Start" at bounding box center [316, 181] width 34 height 18
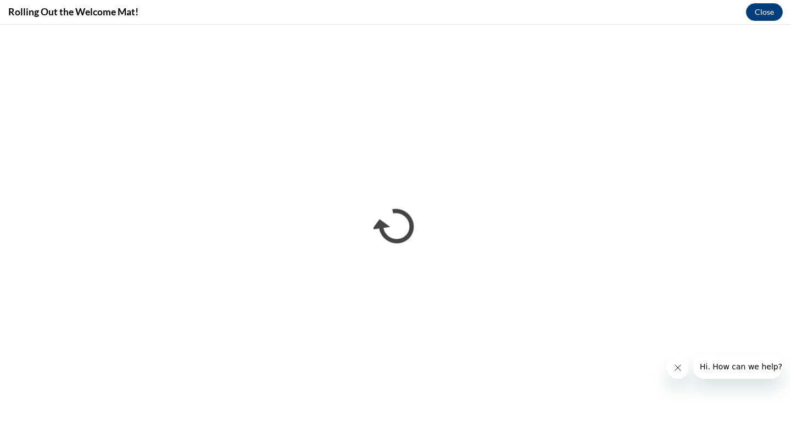
scroll to position [0, 0]
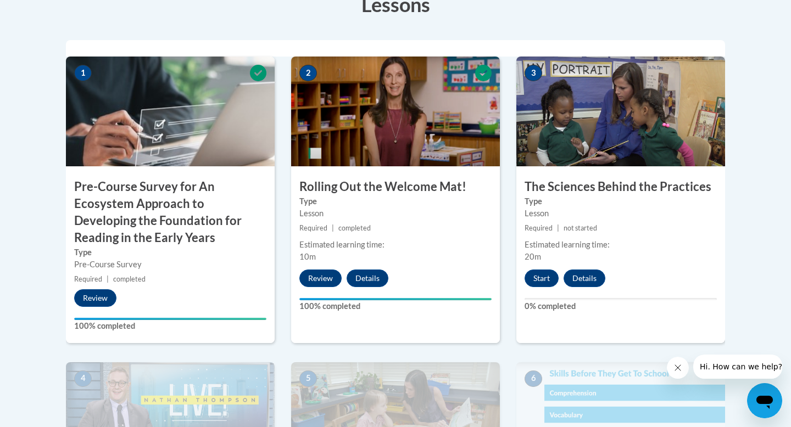
scroll to position [352, 0]
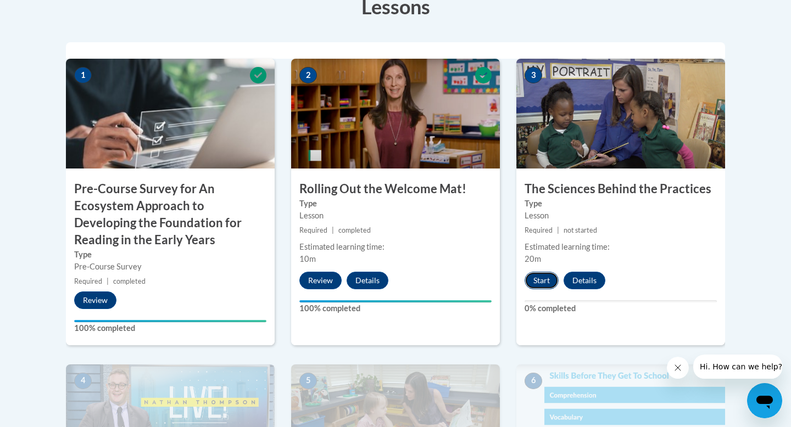
click at [544, 281] on button "Start" at bounding box center [542, 281] width 34 height 18
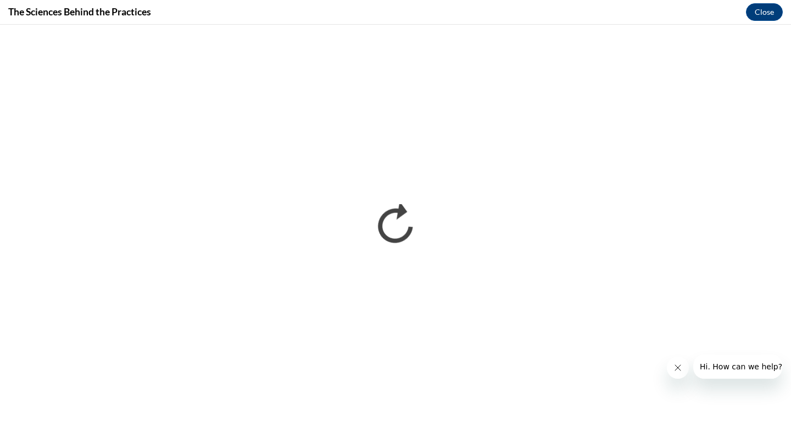
scroll to position [0, 0]
